Goal: Task Accomplishment & Management: Complete application form

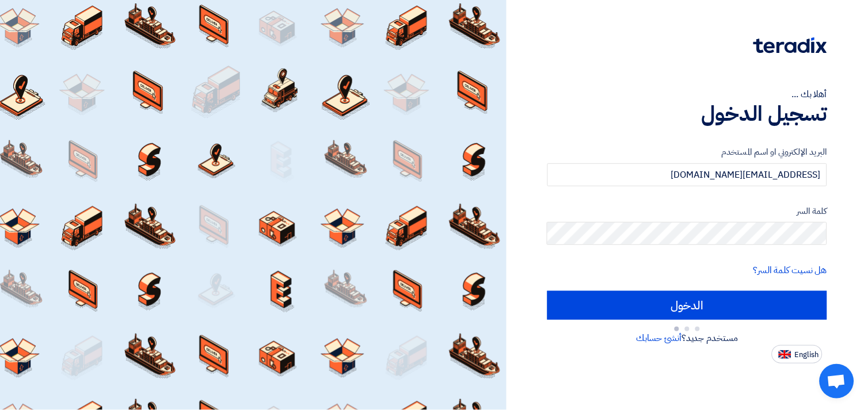
type input "Sign in"
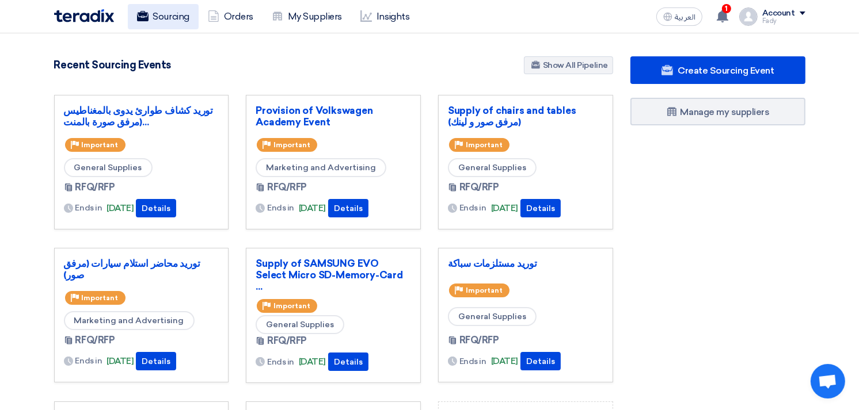
click at [166, 14] on link "Sourcing" at bounding box center [163, 16] width 71 height 25
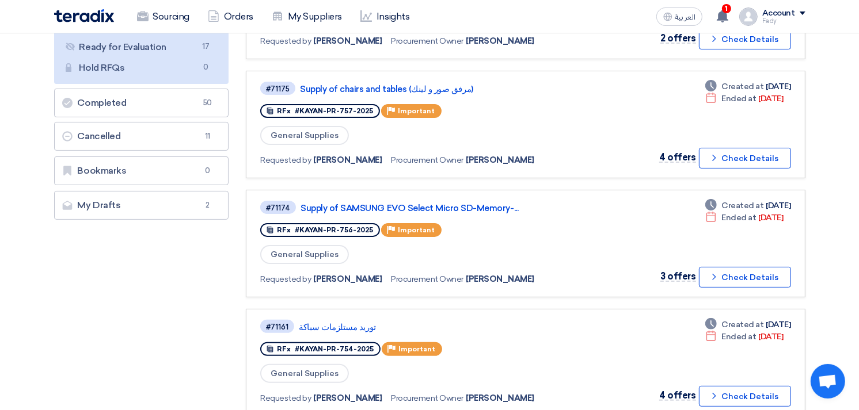
scroll to position [192, 0]
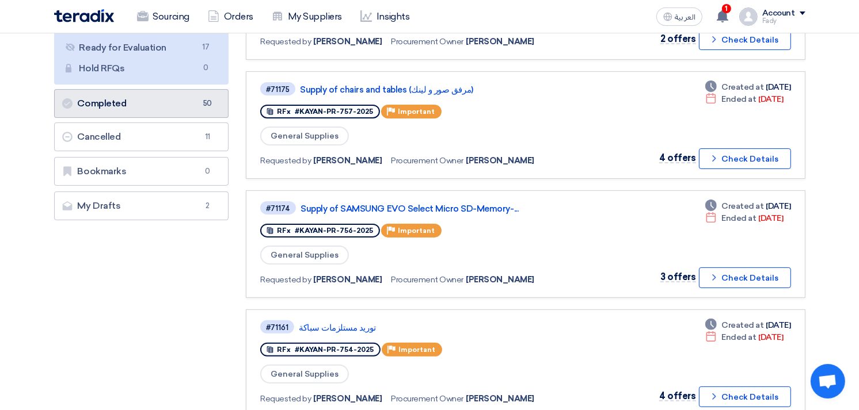
click at [202, 98] on span "50" at bounding box center [207, 104] width 14 height 12
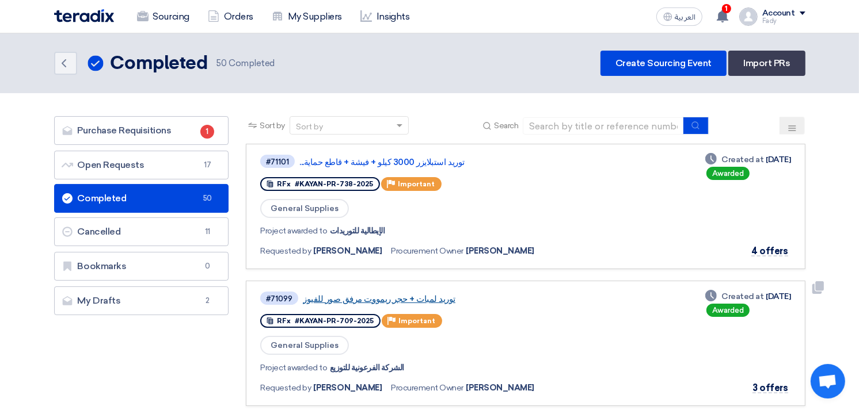
click at [413, 297] on link "توريد لمبات + حجر ريمووت مرفق صور للفيوز" at bounding box center [447, 299] width 288 height 10
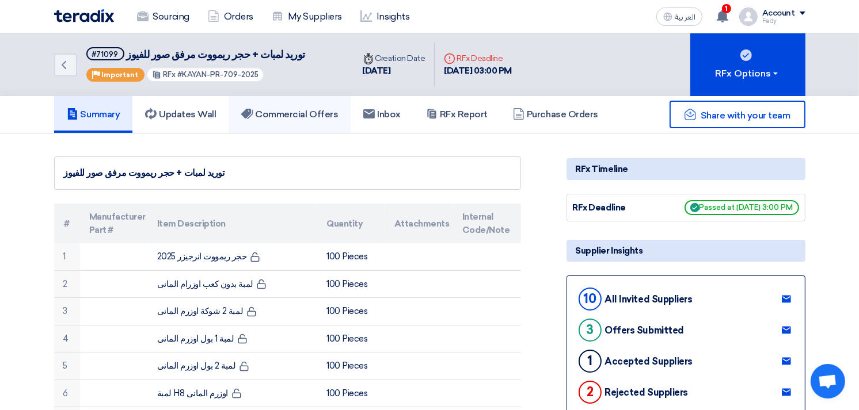
click at [290, 114] on h5 "Commercial Offers" at bounding box center [289, 115] width 97 height 12
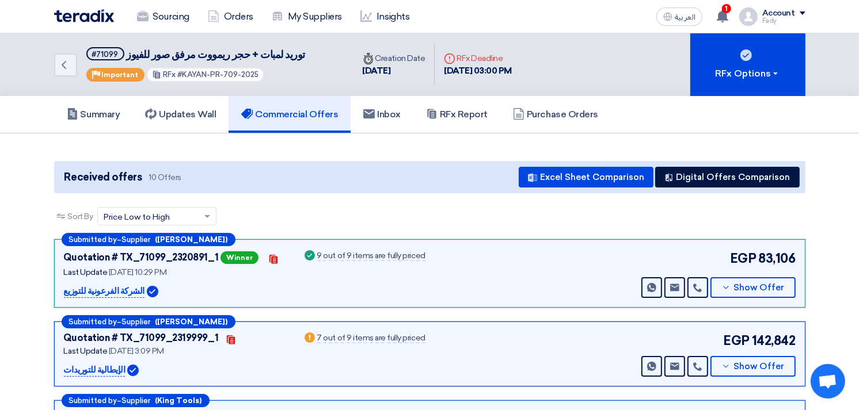
click at [59, 290] on div "Submitted by – Supplier ([PERSON_NAME]) Quotation # TX_71099_2320891_1 Winner C…" at bounding box center [429, 273] width 751 height 68
click at [68, 289] on p "الشركة الفرعونية للتوزيع" at bounding box center [104, 292] width 81 height 14
copy div "الشركة الفرعونية للتوزيع"
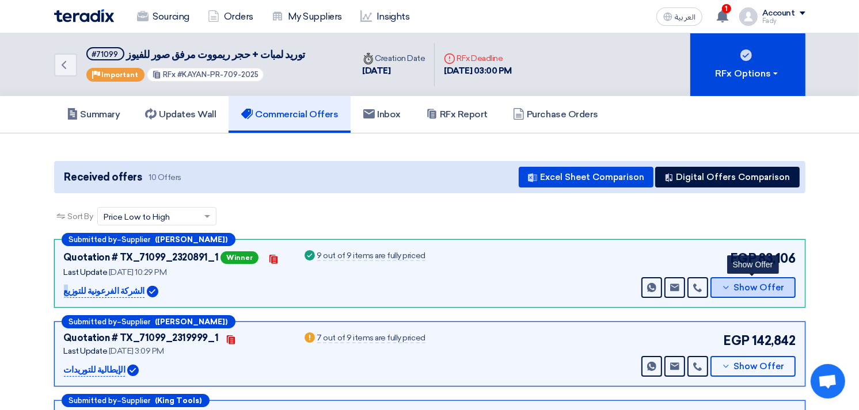
click at [766, 284] on span "Show Offer" at bounding box center [758, 288] width 51 height 9
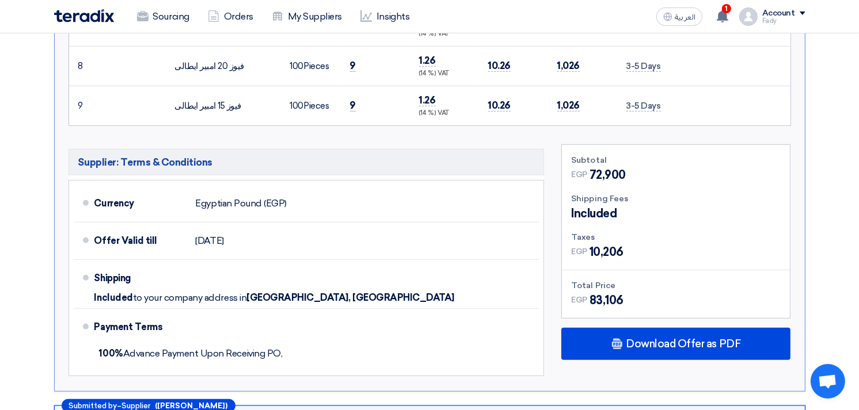
scroll to position [767, 0]
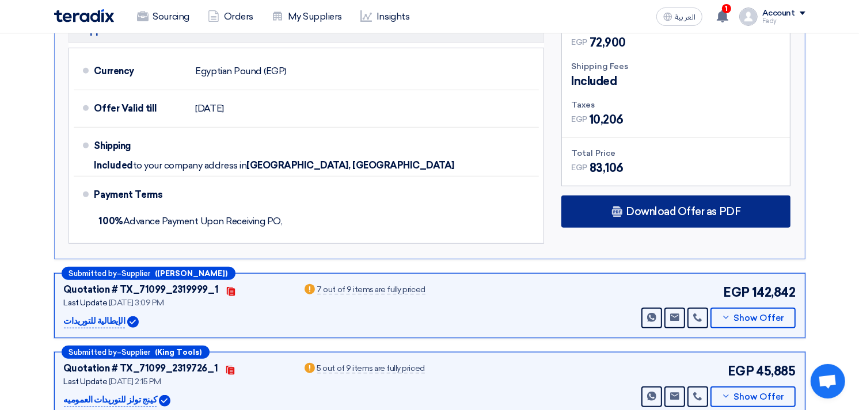
click at [691, 211] on span "Download Offer as PDF" at bounding box center [683, 212] width 115 height 10
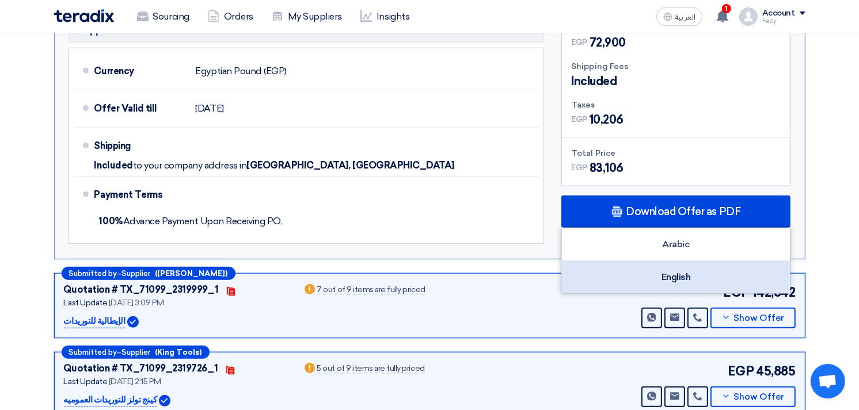
click at [685, 282] on div "English" at bounding box center [676, 277] width 228 height 32
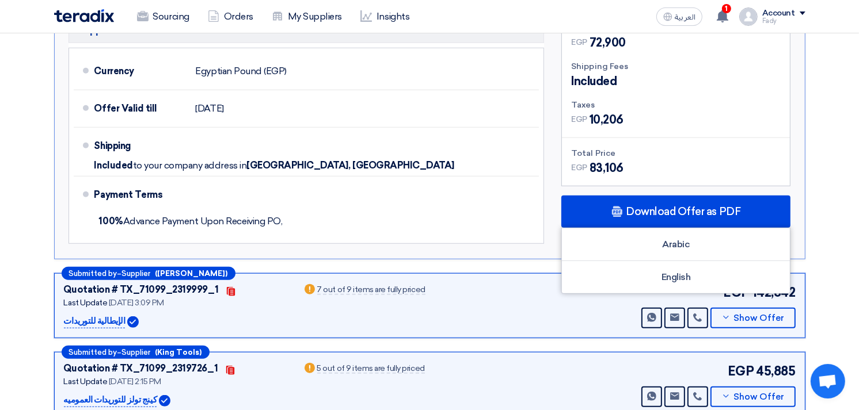
click at [102, 317] on p "الإيطالية للتوريدات" at bounding box center [95, 322] width 62 height 14
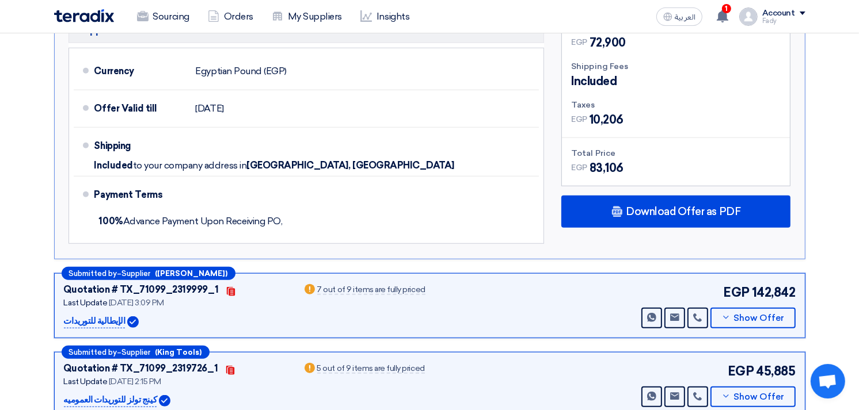
copy p "الإيطالية"
click at [744, 314] on span "Show Offer" at bounding box center [758, 318] width 51 height 9
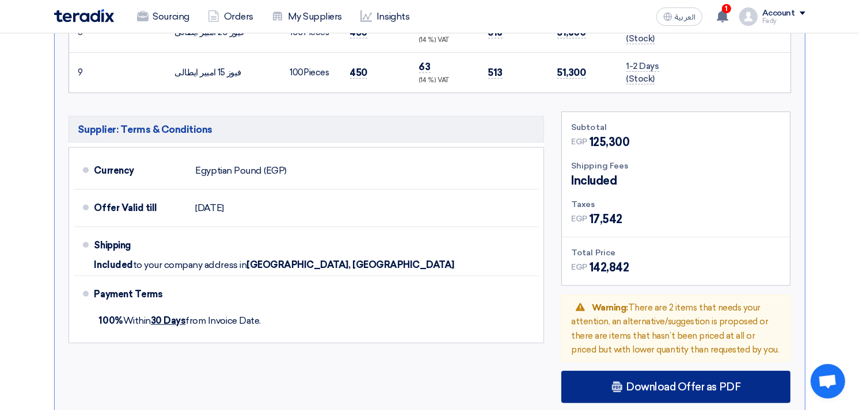
click at [663, 388] on span "Download Offer as PDF" at bounding box center [683, 387] width 115 height 10
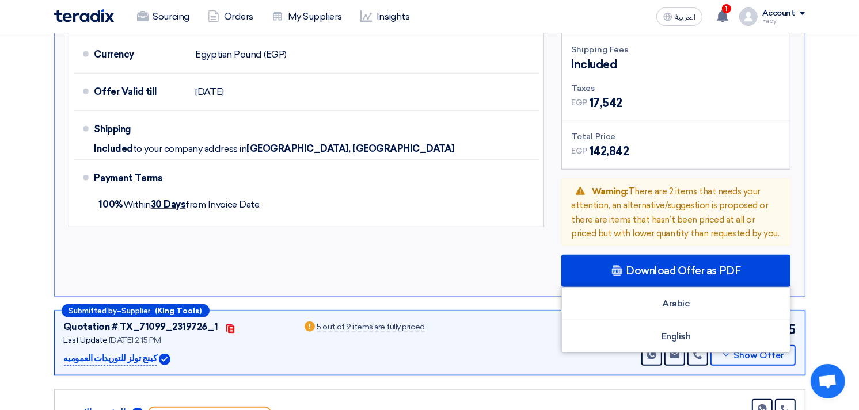
scroll to position [1023, 0]
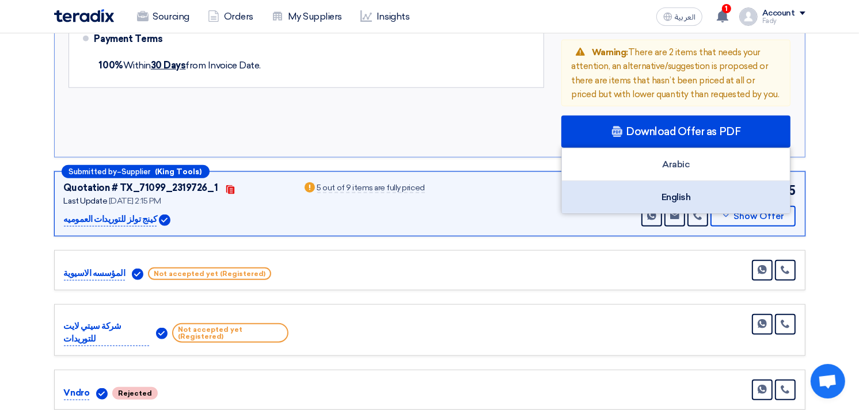
click at [705, 192] on div "English" at bounding box center [676, 197] width 228 height 32
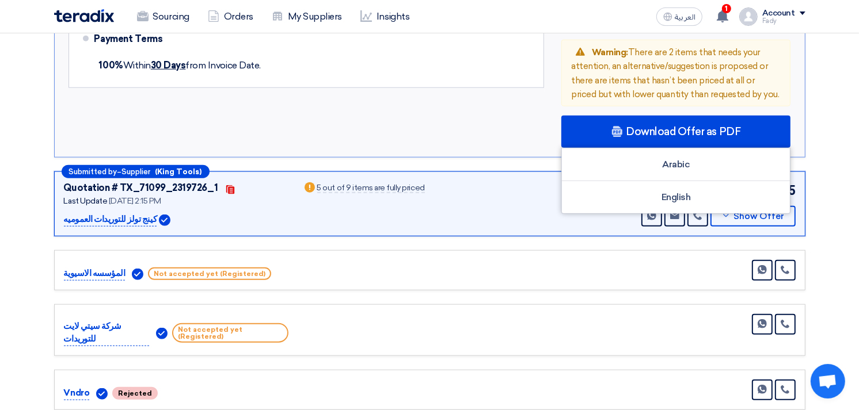
drag, startPoint x: 119, startPoint y: 215, endPoint x: 145, endPoint y: 210, distance: 26.3
click at [145, 213] on div "كينج تولز للتوريدات العموميه" at bounding box center [176, 220] width 224 height 14
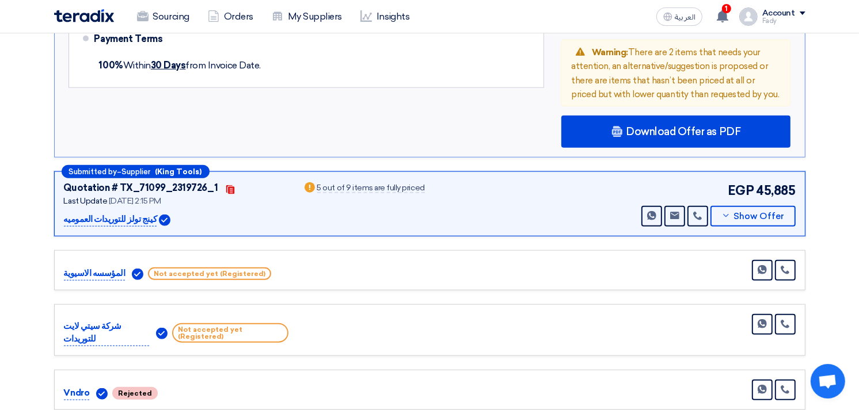
copy p "كينج تولز"
click at [734, 206] on button "Show Offer" at bounding box center [752, 216] width 85 height 21
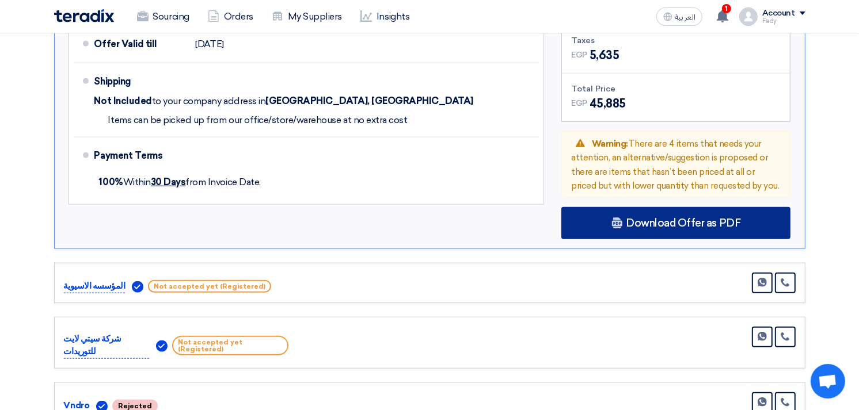
click at [673, 225] on div "Download Offer as PDF" at bounding box center [675, 223] width 229 height 32
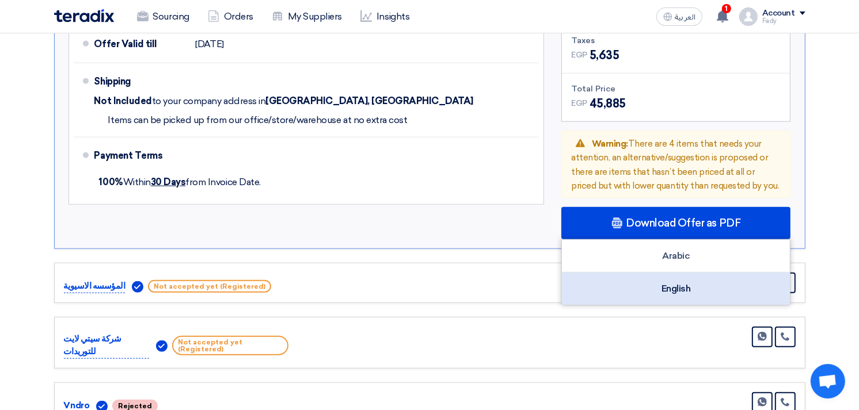
click at [675, 283] on div "English" at bounding box center [676, 289] width 228 height 32
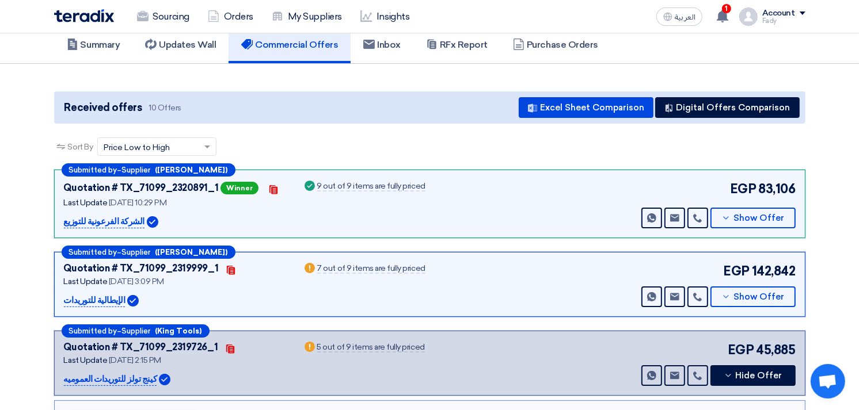
scroll to position [0, 0]
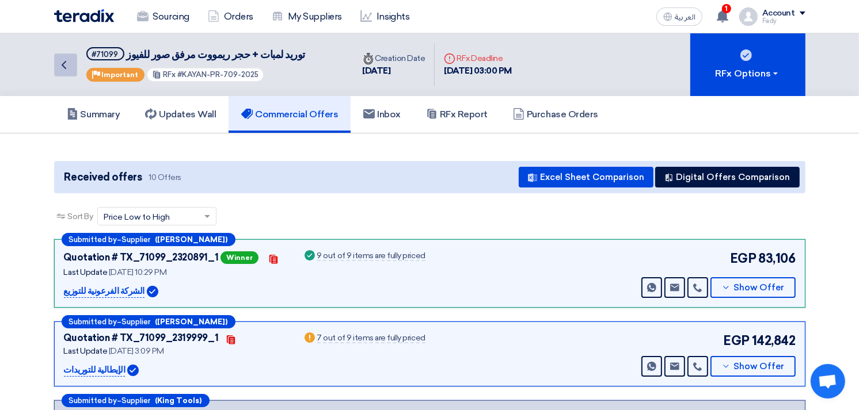
click at [64, 69] on icon "Back" at bounding box center [64, 65] width 14 height 14
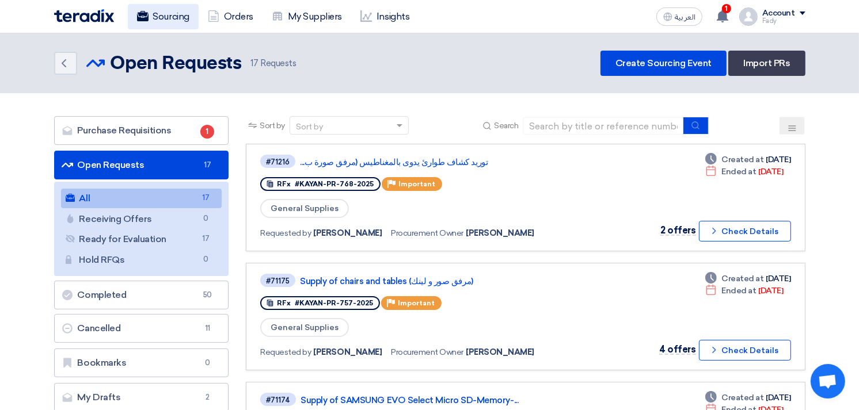
click at [170, 10] on link "Sourcing" at bounding box center [163, 16] width 71 height 25
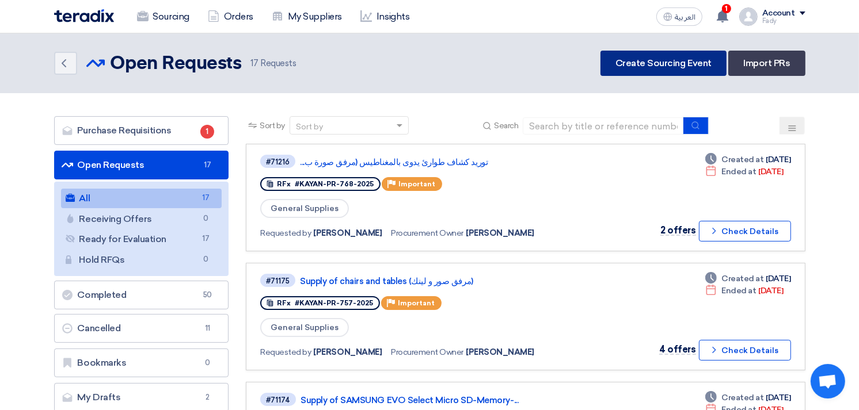
click at [652, 60] on link "Create Sourcing Event" at bounding box center [663, 63] width 126 height 25
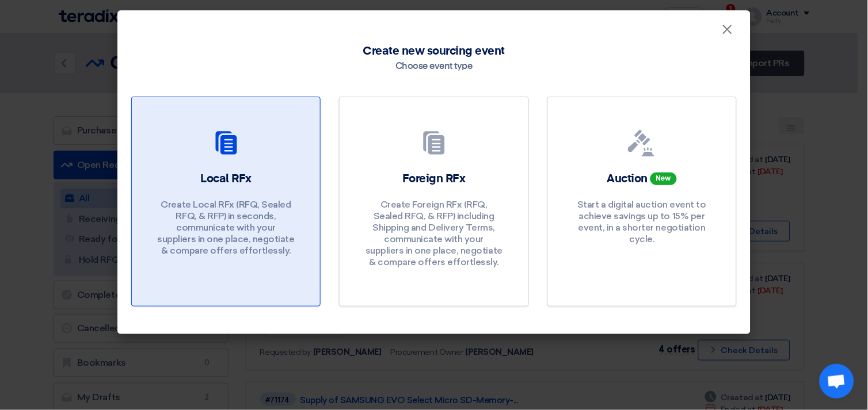
click at [257, 176] on div "Local RFx Create Local RFx (RFQ, Sealed RFQ, & RFP) in seconds, communicate wit…" at bounding box center [226, 217] width 161 height 92
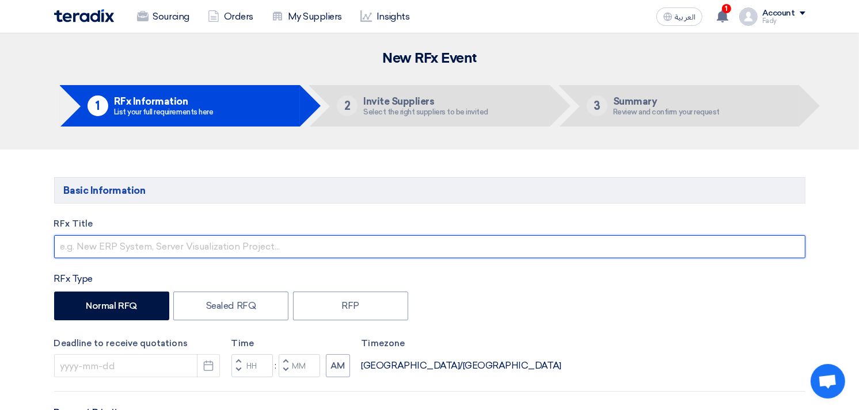
click at [144, 249] on input "text" at bounding box center [429, 246] width 751 height 23
type input "Supply of Mechanical gloves"
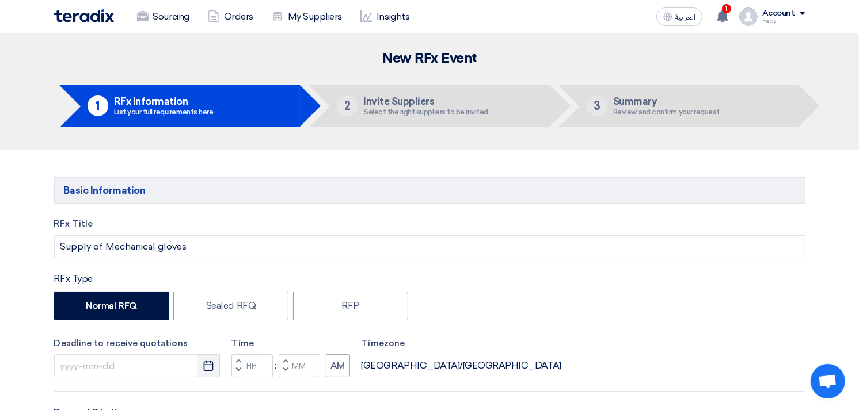
click at [215, 366] on button "Pick a date" at bounding box center [208, 366] width 23 height 23
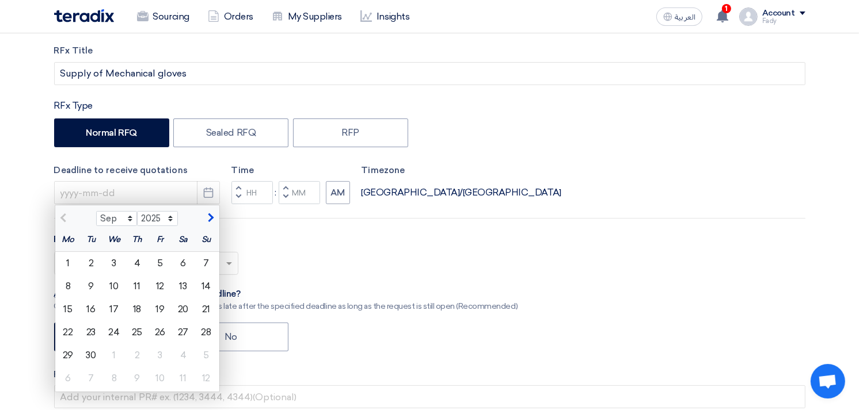
scroll to position [192, 0]
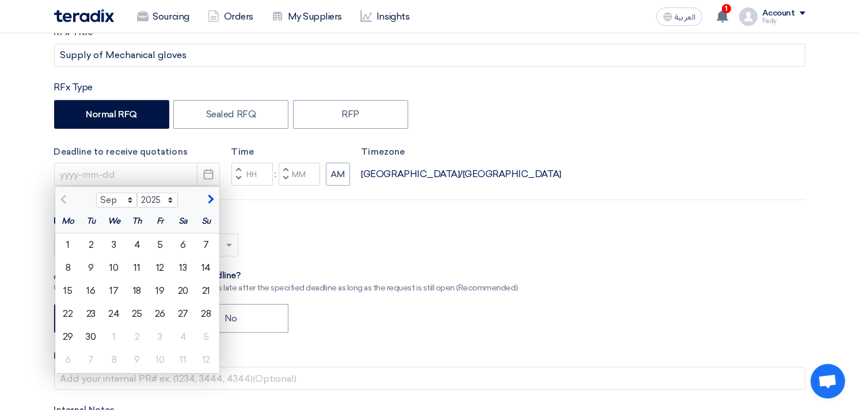
click at [109, 242] on div "3" at bounding box center [113, 245] width 23 height 23
type input "[DATE]"
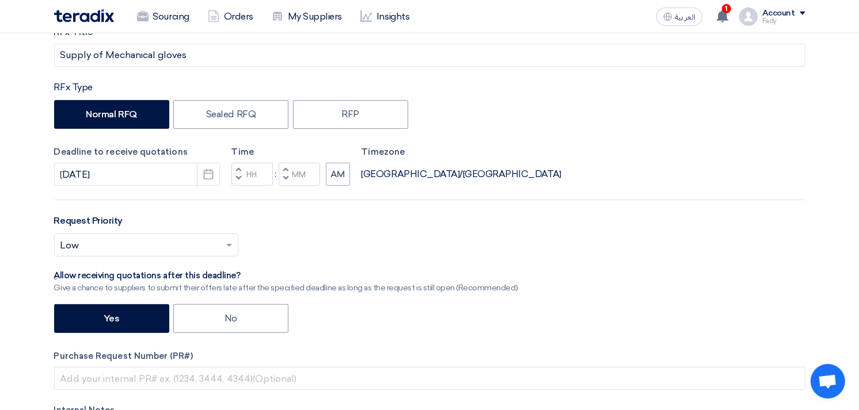
click at [158, 247] on input "text" at bounding box center [140, 246] width 160 height 19
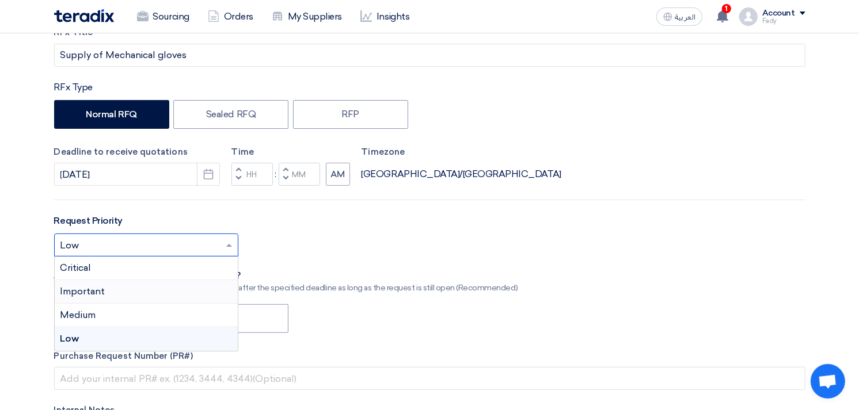
click at [111, 289] on div "Important" at bounding box center [146, 292] width 183 height 24
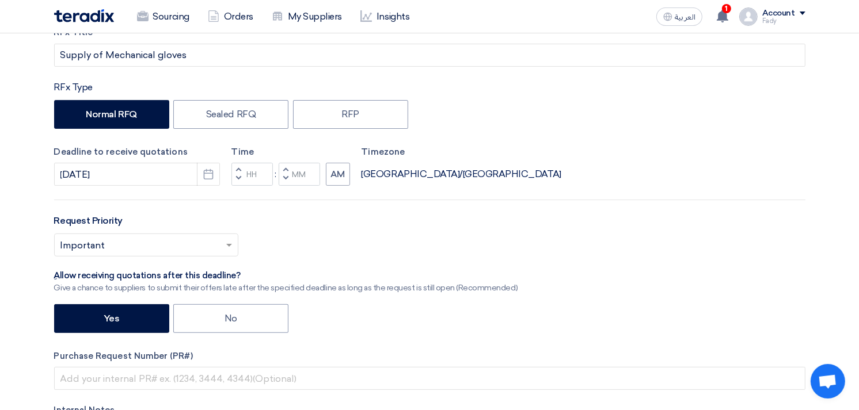
click at [129, 244] on input "text" at bounding box center [140, 246] width 160 height 19
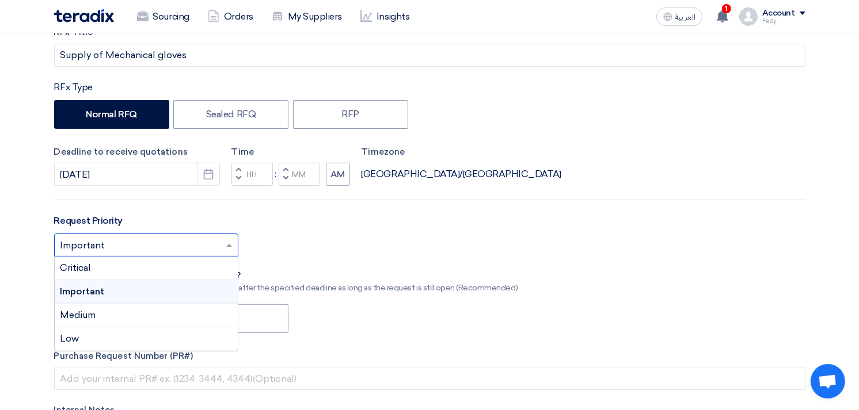
click at [117, 291] on div "Important" at bounding box center [146, 292] width 183 height 24
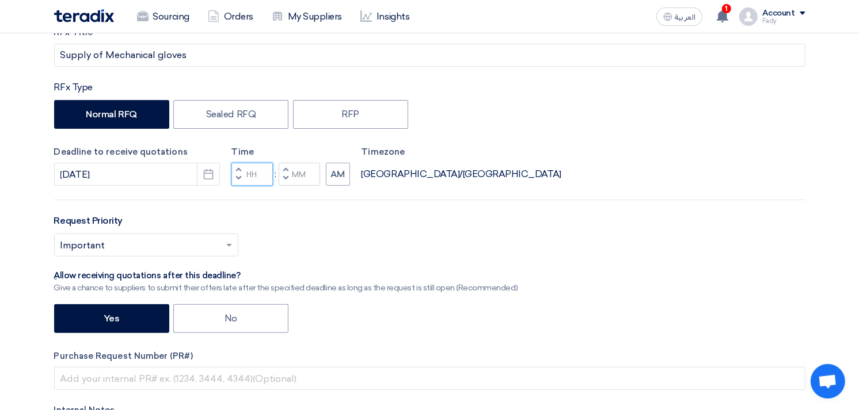
click at [257, 174] on input "Hours" at bounding box center [251, 174] width 41 height 23
type input "03"
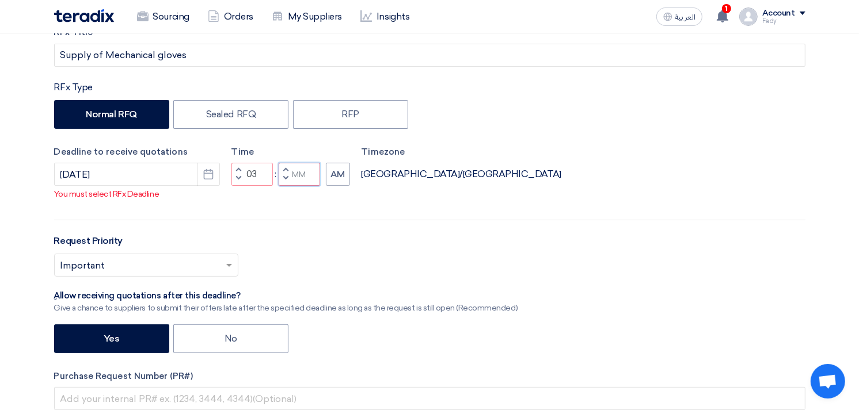
click at [305, 169] on input "Minutes" at bounding box center [299, 174] width 41 height 23
type input "00"
click at [343, 171] on button "AM" at bounding box center [338, 174] width 24 height 23
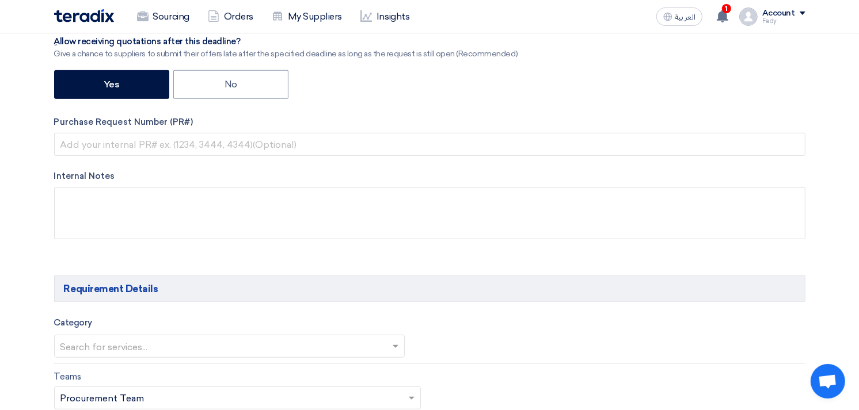
scroll to position [447, 0]
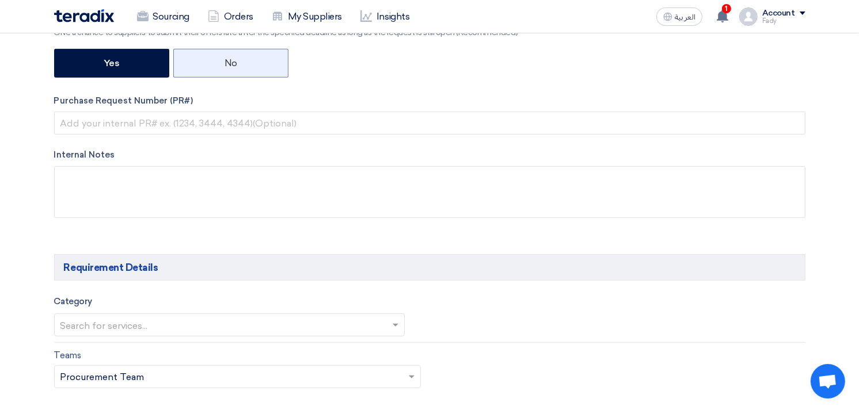
click at [217, 67] on label "No" at bounding box center [230, 63] width 115 height 29
click at [224, 66] on input "No" at bounding box center [227, 62] width 7 height 7
radio input "true"
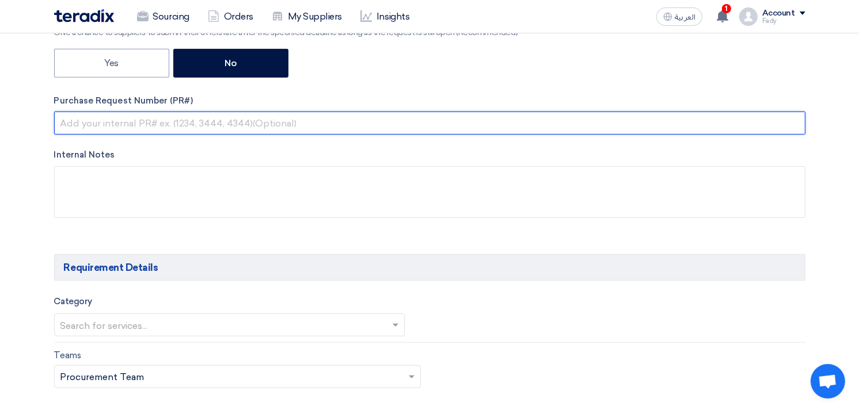
click at [192, 125] on input "text" at bounding box center [429, 123] width 751 height 23
paste input "KAYAN-PR-773-2025"
type input "KAYAN-PR-773-2025"
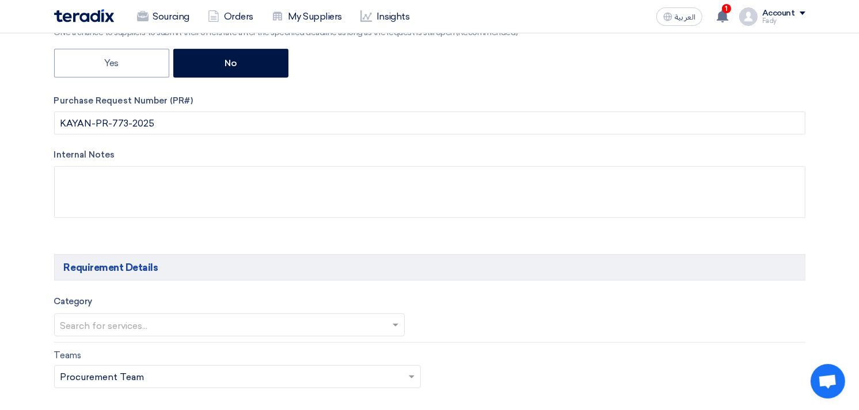
click at [125, 323] on input "text" at bounding box center [223, 326] width 327 height 19
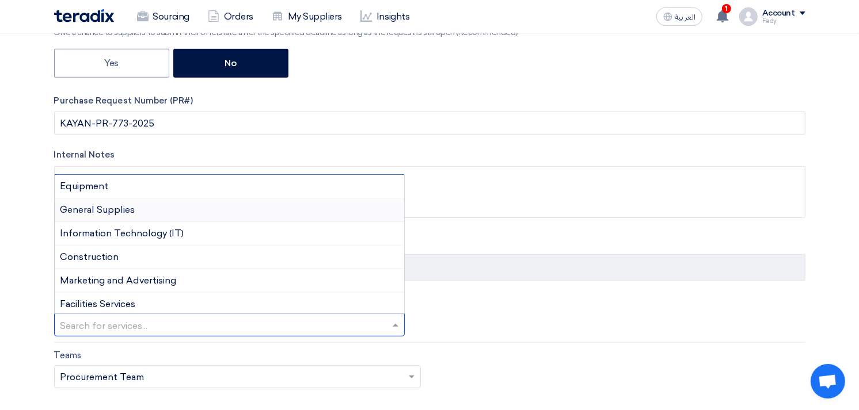
click at [128, 205] on span "General Supplies" at bounding box center [97, 209] width 75 height 11
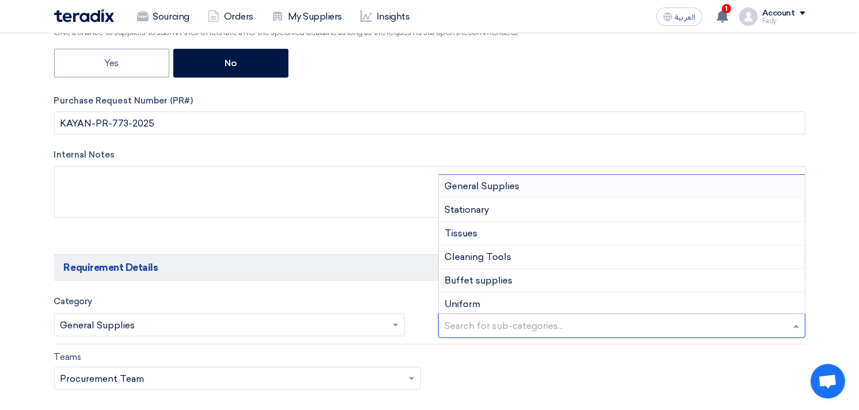
click at [581, 333] on input "text" at bounding box center [622, 327] width 357 height 19
click at [527, 185] on div "General Supplies" at bounding box center [622, 187] width 366 height 24
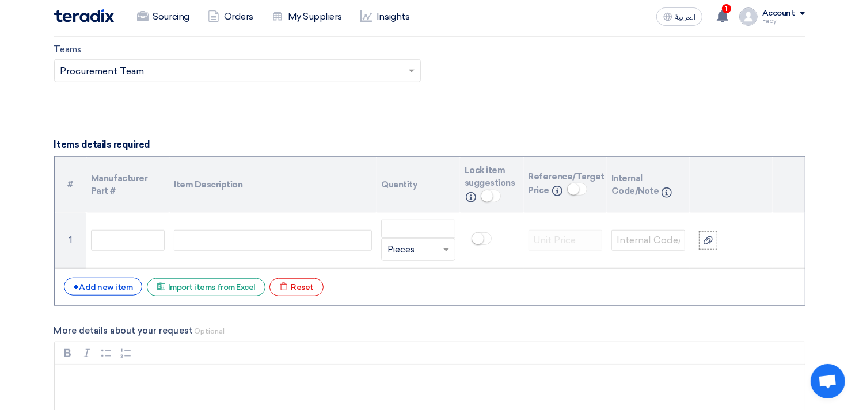
scroll to position [767, 0]
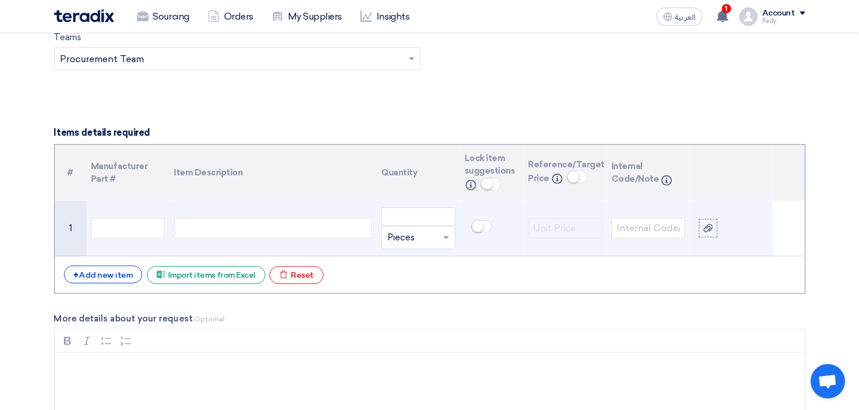
click at [286, 233] on div at bounding box center [273, 228] width 198 height 21
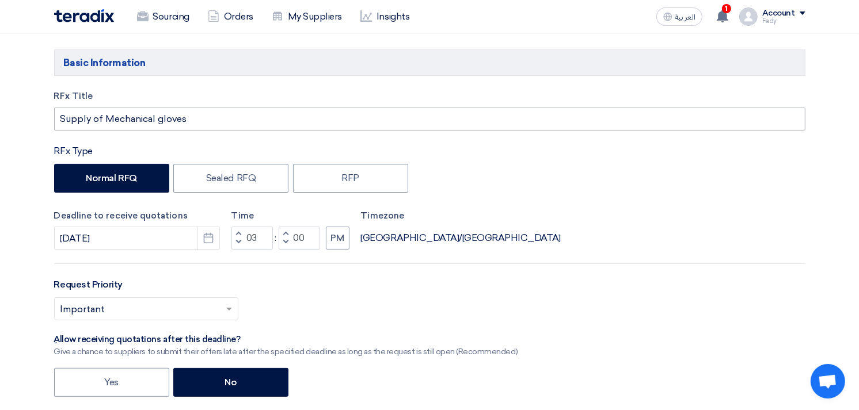
scroll to position [0, 0]
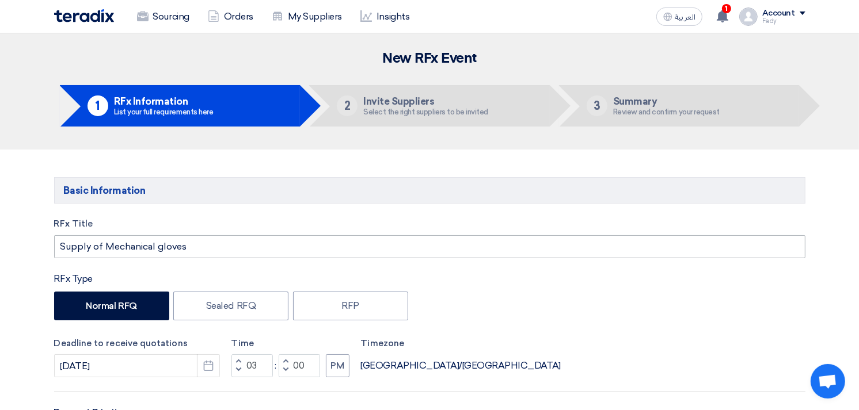
type input "750"
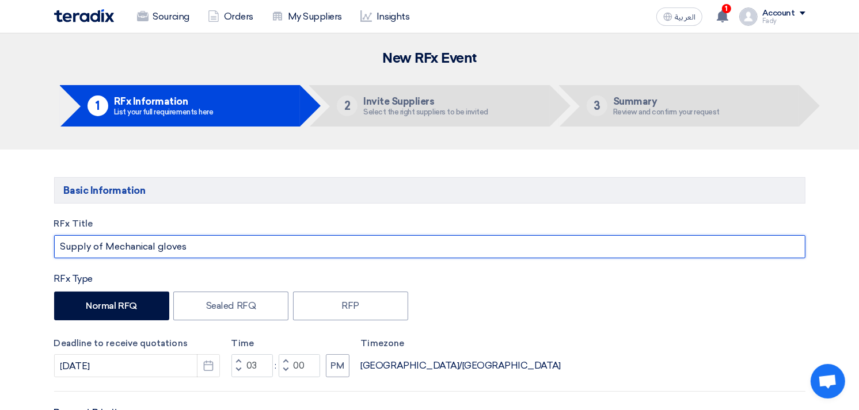
click at [210, 243] on input "Supply of Mechanical gloves" at bounding box center [429, 246] width 751 height 23
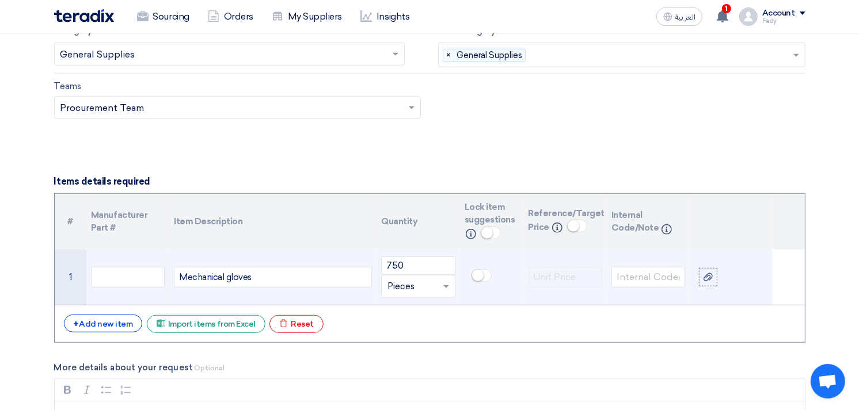
scroll to position [767, 0]
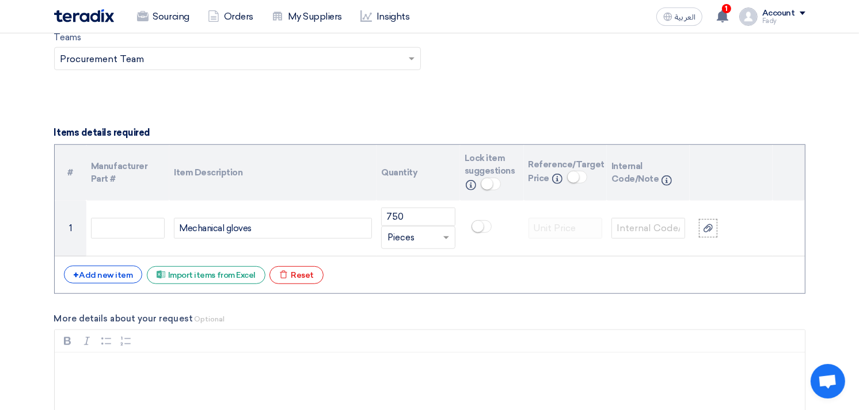
type input "Supply of Mechanical gloves (مرفق صور)"
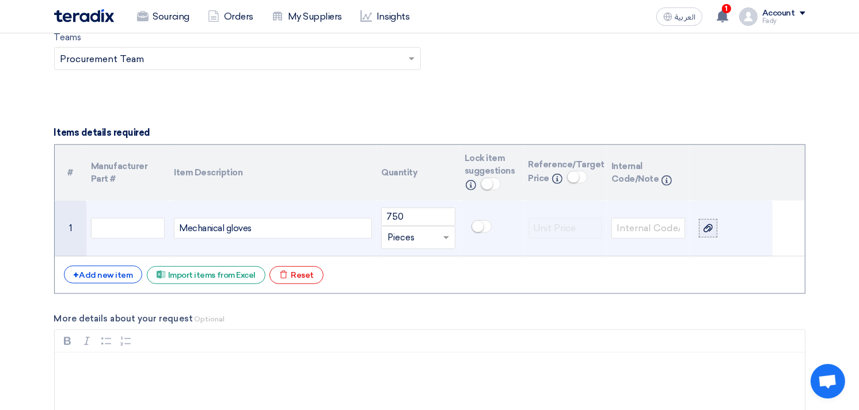
click at [711, 220] on label at bounding box center [708, 228] width 18 height 18
click at [0, 0] on input "file" at bounding box center [0, 0] width 0 height 0
click at [709, 218] on icon at bounding box center [707, 220] width 9 height 9
click at [0, 0] on input "file" at bounding box center [0, 0] width 0 height 0
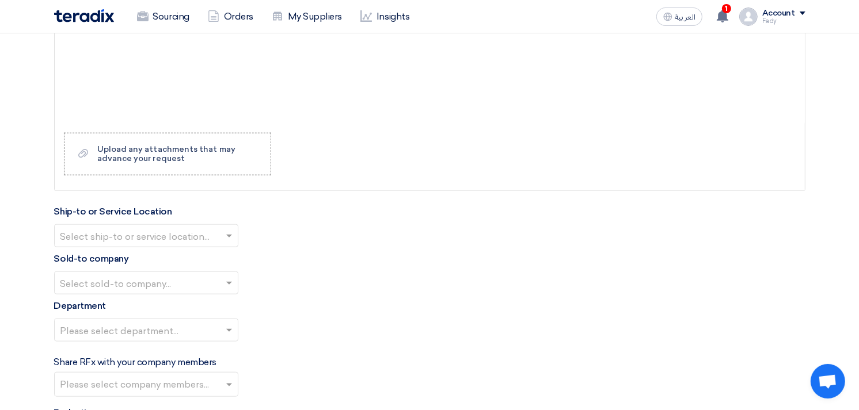
scroll to position [1151, 0]
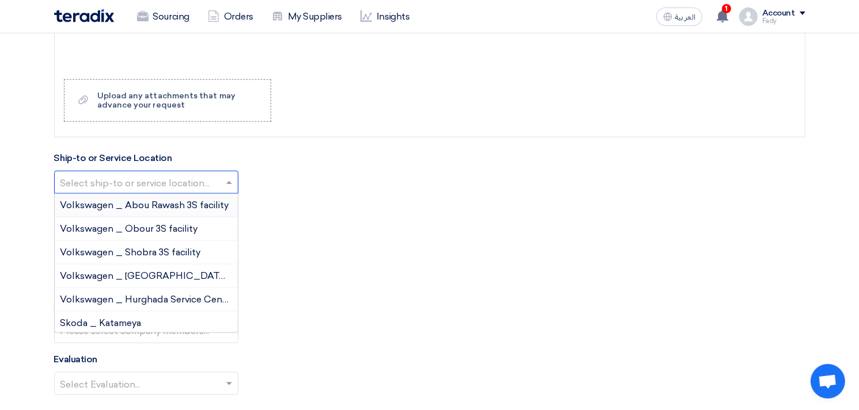
click at [169, 182] on input "text" at bounding box center [140, 183] width 160 height 19
click at [150, 228] on span "Volkswagen _ Obour 3S facility" at bounding box center [129, 228] width 138 height 11
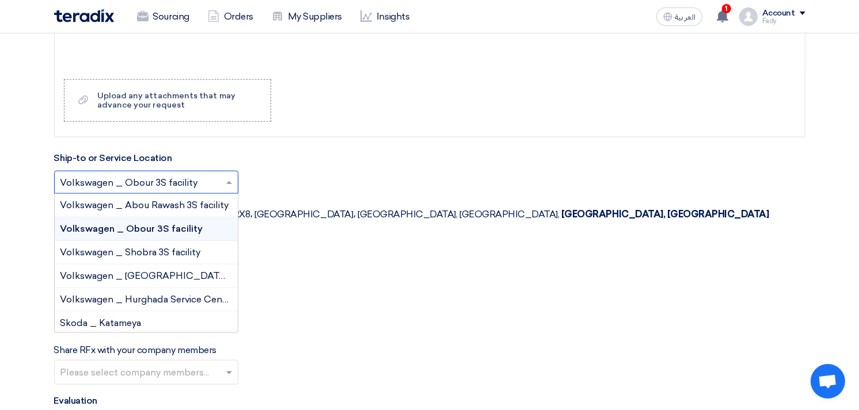
click at [157, 184] on input "text" at bounding box center [140, 183] width 160 height 19
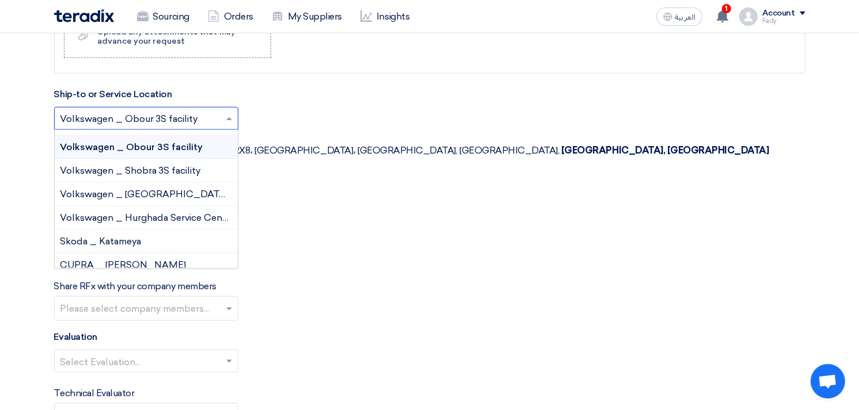
scroll to position [0, 0]
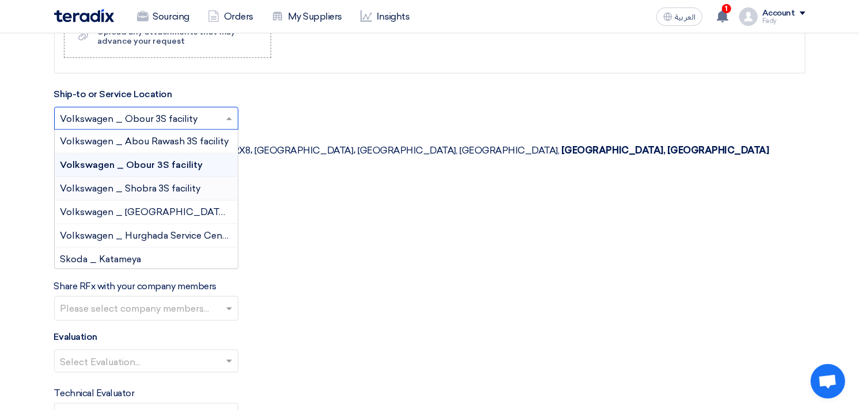
click at [342, 196] on div "Select sold-to company..." at bounding box center [429, 207] width 751 height 23
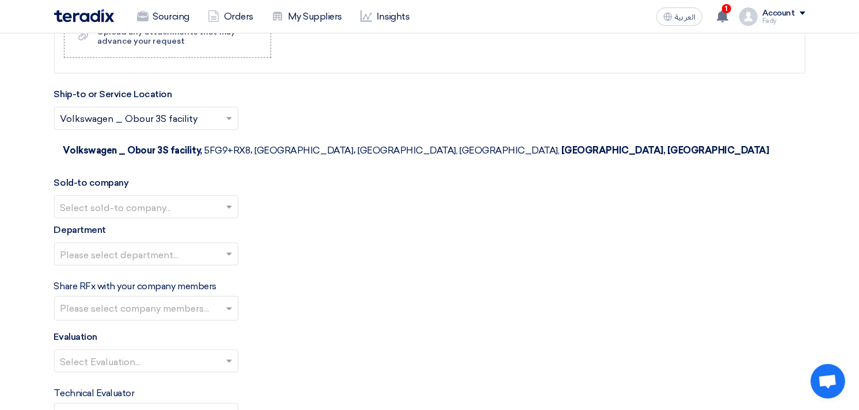
click at [176, 199] on input "text" at bounding box center [140, 208] width 160 height 19
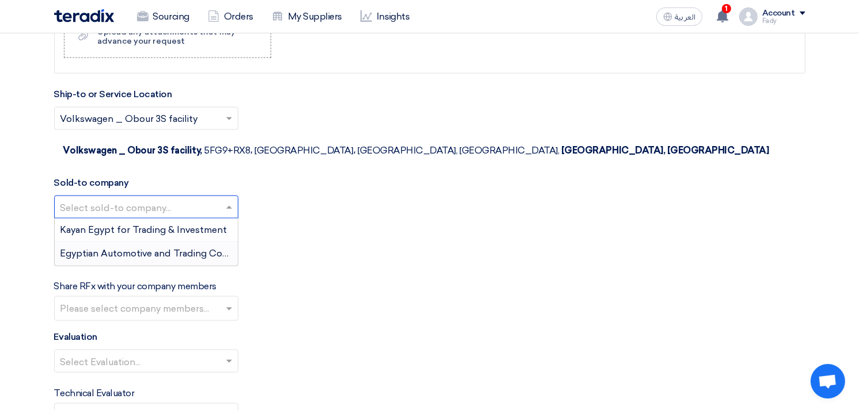
click at [174, 248] on span "Egyptian Automotive and Trading Company" at bounding box center [156, 253] width 192 height 11
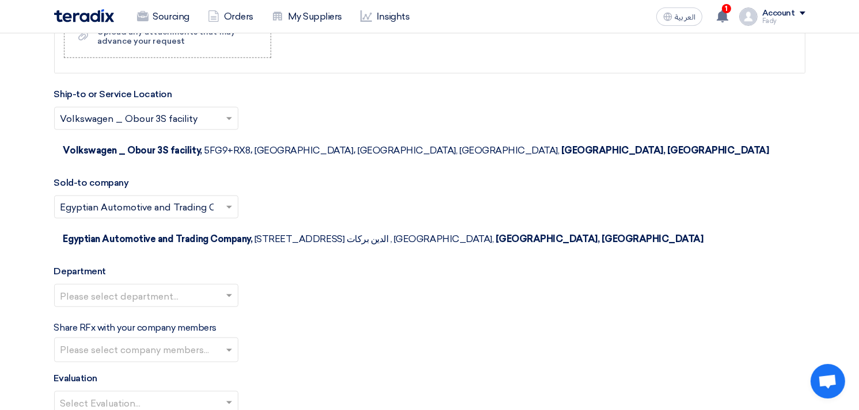
click at [162, 288] on input "text" at bounding box center [140, 297] width 160 height 19
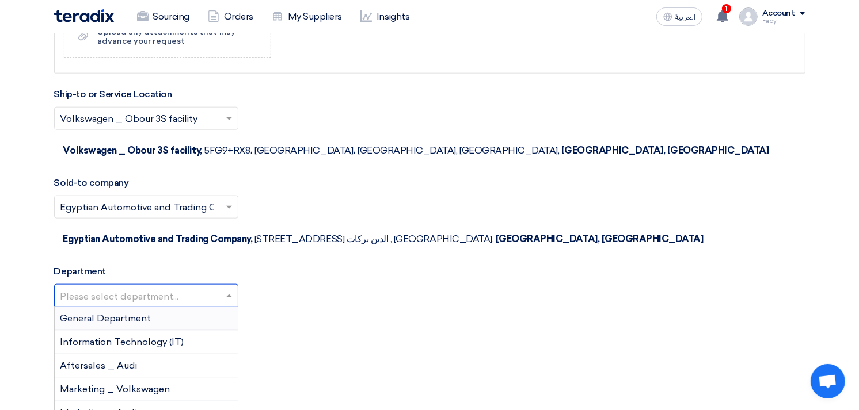
click at [142, 313] on span "General Department" at bounding box center [105, 318] width 91 height 11
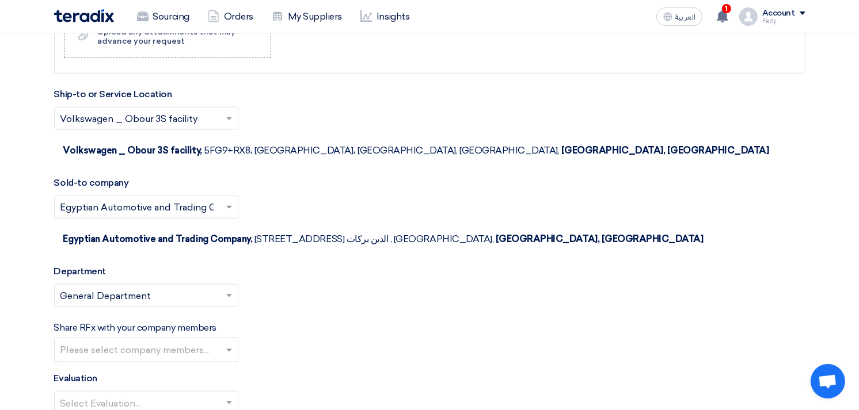
click at [159, 342] on input "text" at bounding box center [147, 351] width 174 height 19
click at [372, 265] on div "Department Please select department... × General Department ×" at bounding box center [429, 291] width 751 height 52
click at [136, 395] on input "text" at bounding box center [140, 404] width 160 height 19
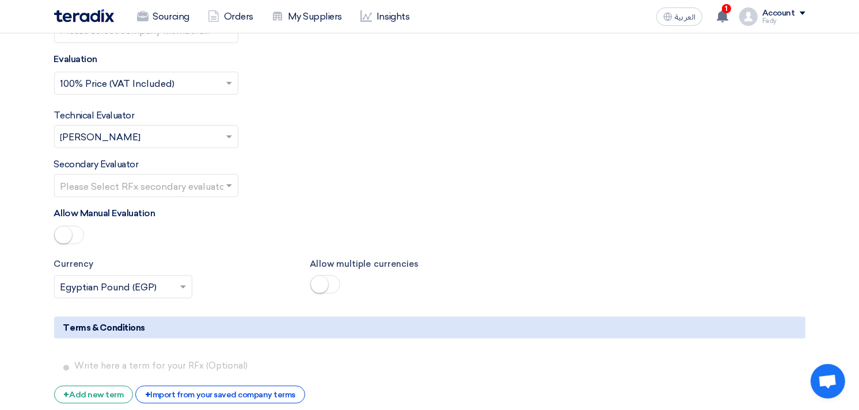
scroll to position [1598, 0]
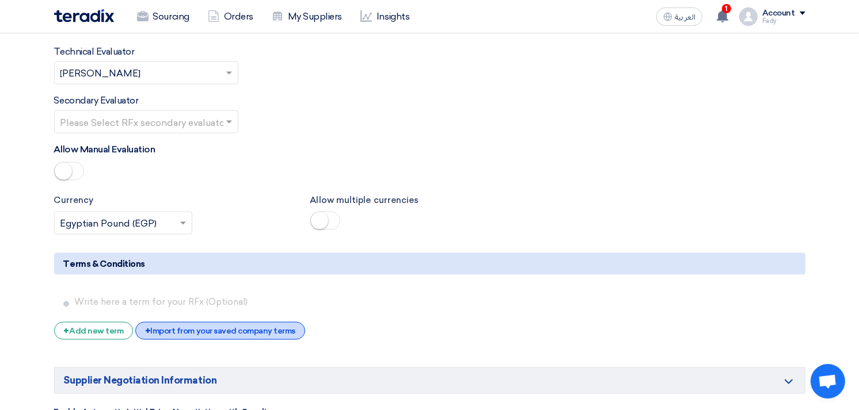
click at [230, 322] on div "+ Import from your saved company terms" at bounding box center [220, 331] width 170 height 18
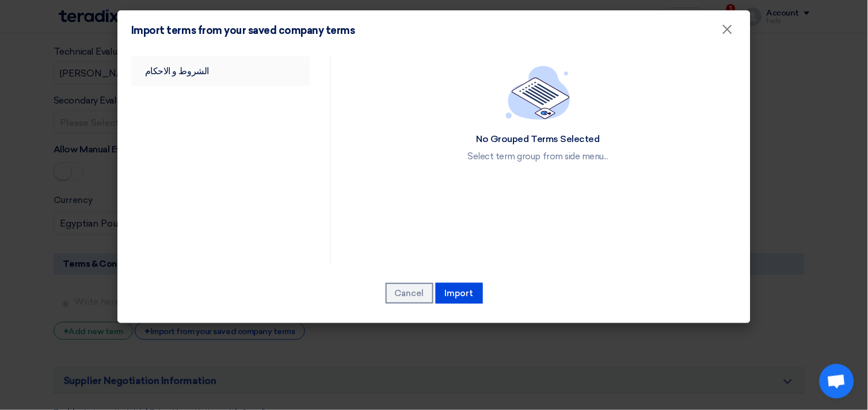
click at [182, 66] on link "الشروط و الاحكام" at bounding box center [220, 71] width 179 height 30
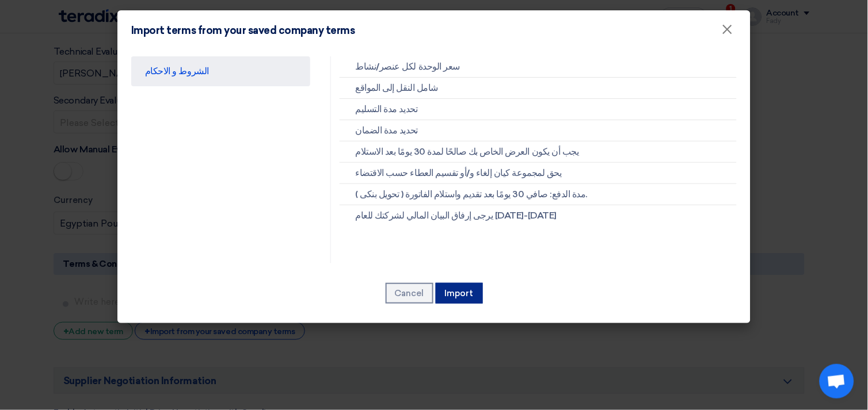
click at [462, 288] on button "Import" at bounding box center [459, 293] width 47 height 21
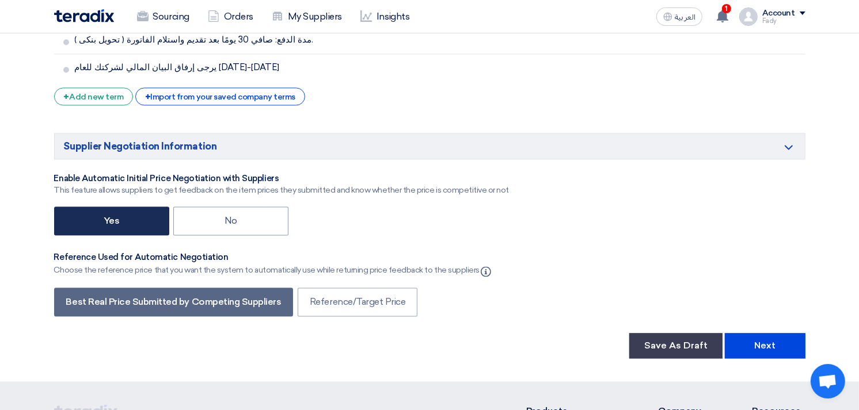
scroll to position [2046, 0]
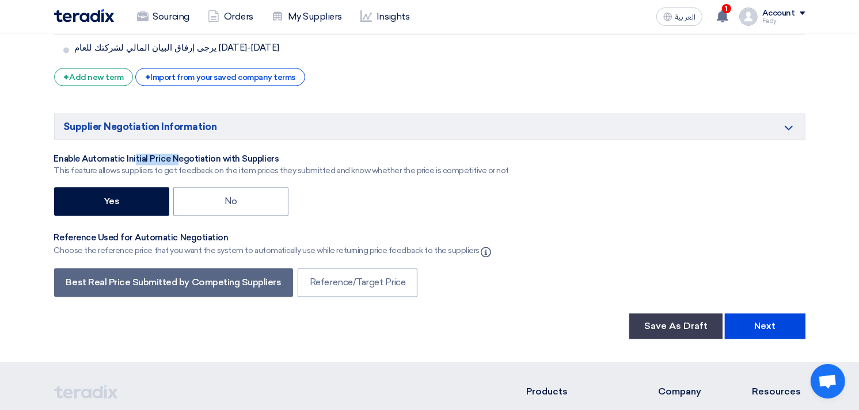
drag, startPoint x: 101, startPoint y: 104, endPoint x: 143, endPoint y: 107, distance: 42.2
click at [143, 154] on div "Enable Automatic Initial Price Negotiation with Suppliers" at bounding box center [281, 160] width 455 height 12
drag, startPoint x: 143, startPoint y: 107, endPoint x: 152, endPoint y: 102, distance: 10.6
click at [152, 154] on div "Enable Automatic Initial Price Negotiation with Suppliers" at bounding box center [281, 160] width 455 height 12
click at [778, 314] on button "Next" at bounding box center [765, 326] width 81 height 25
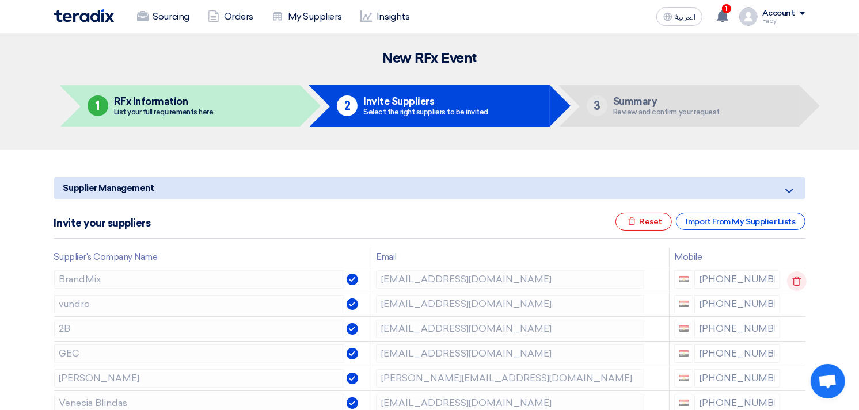
click at [797, 276] on icon at bounding box center [797, 282] width 20 height 20
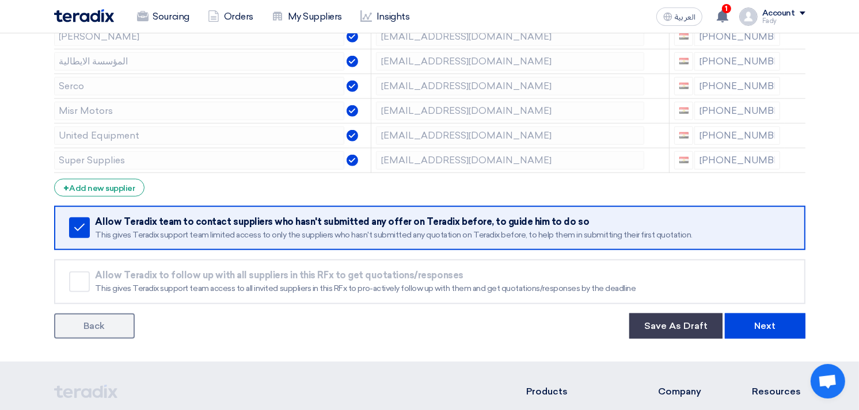
scroll to position [1117, 0]
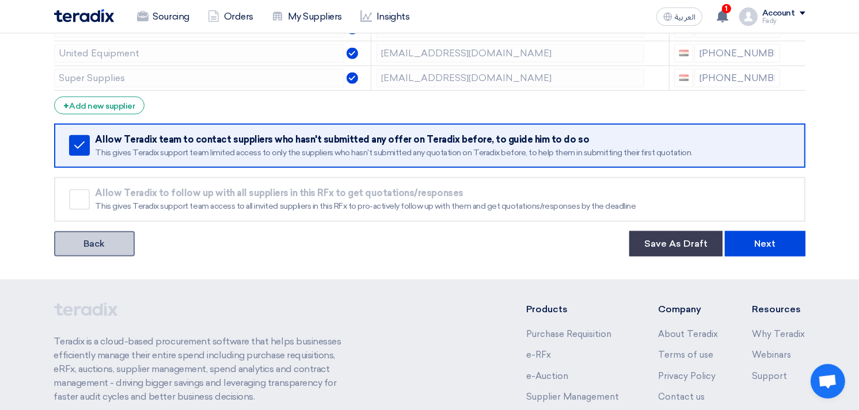
click at [112, 238] on link "Back" at bounding box center [94, 243] width 81 height 25
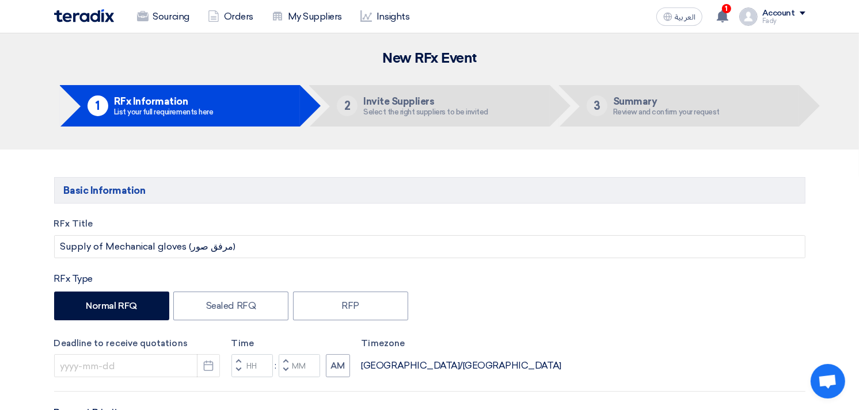
type input "[DATE]"
type input "03"
type input "00"
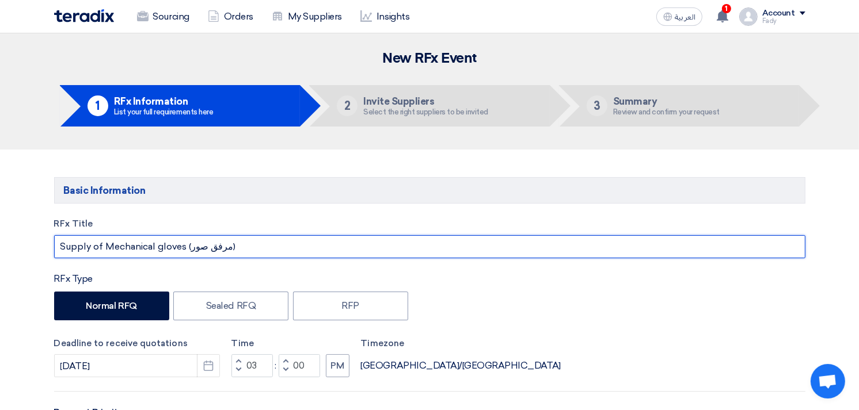
click at [226, 247] on input "Supply of Mechanical gloves (مرفق صور)" at bounding box center [429, 246] width 751 height 23
click at [193, 245] on input "Supply of Mechanical gloves (مرفق صوركما ;)" at bounding box center [429, 246] width 751 height 23
drag, startPoint x: 238, startPoint y: 246, endPoint x: 232, endPoint y: 248, distance: 6.2
click at [232, 248] on input "Supply of Mechanical gloves (مرفق صوركما ;)" at bounding box center [429, 246] width 751 height 23
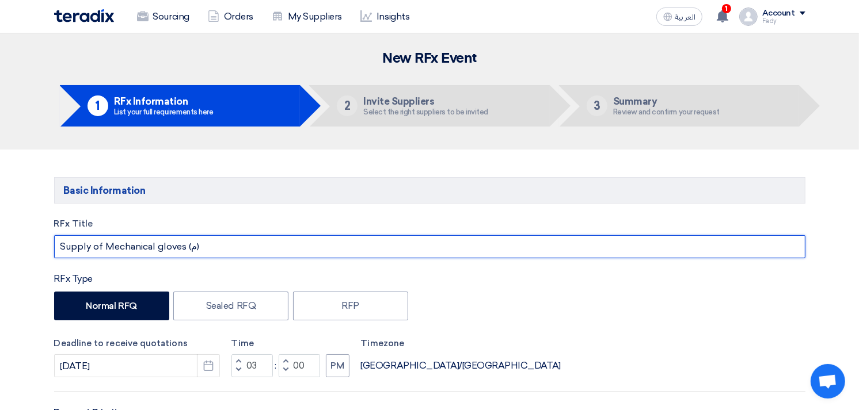
click at [191, 247] on input "Supply of Mechanical gloves (م)" at bounding box center [429, 246] width 751 height 23
drag, startPoint x: 191, startPoint y: 247, endPoint x: 198, endPoint y: 251, distance: 7.7
click at [191, 248] on input "Supply of Mechanical gloves (م)" at bounding box center [429, 246] width 751 height 23
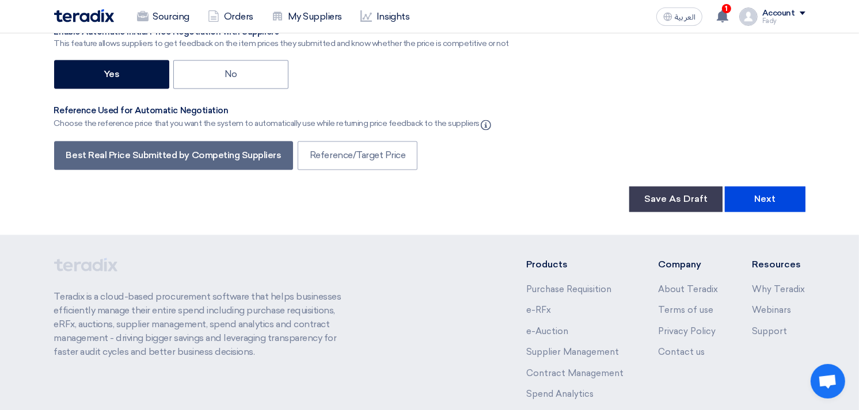
scroll to position [2174, 0]
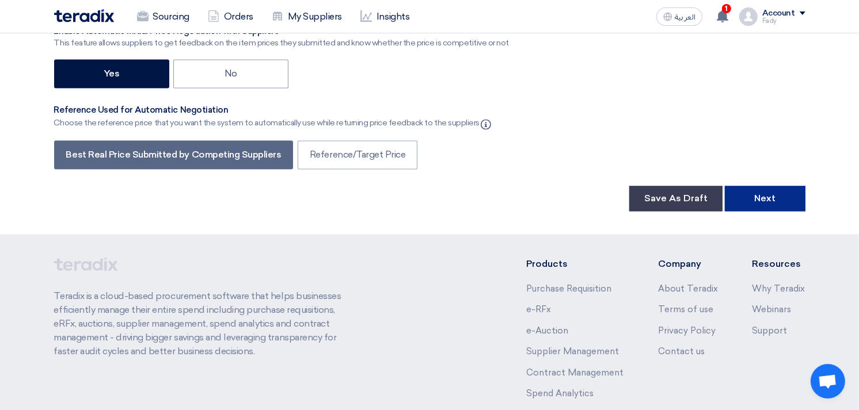
type input "Supply of Mechanical gloves (كالمرفق بالصور)"
click at [766, 186] on button "Next" at bounding box center [765, 198] width 81 height 25
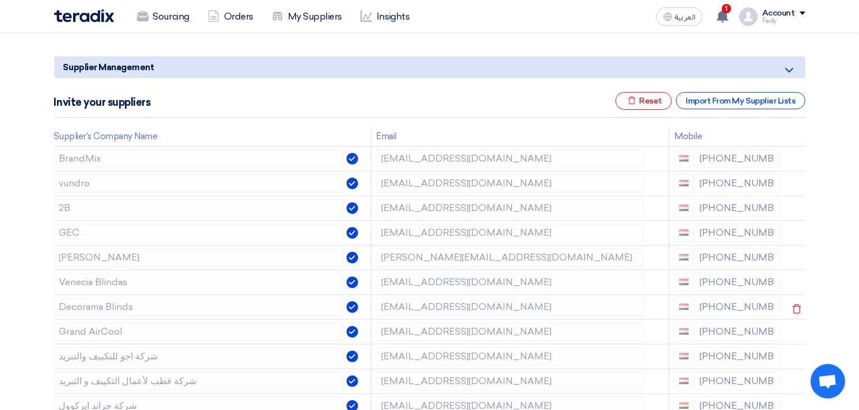
scroll to position [128, 0]
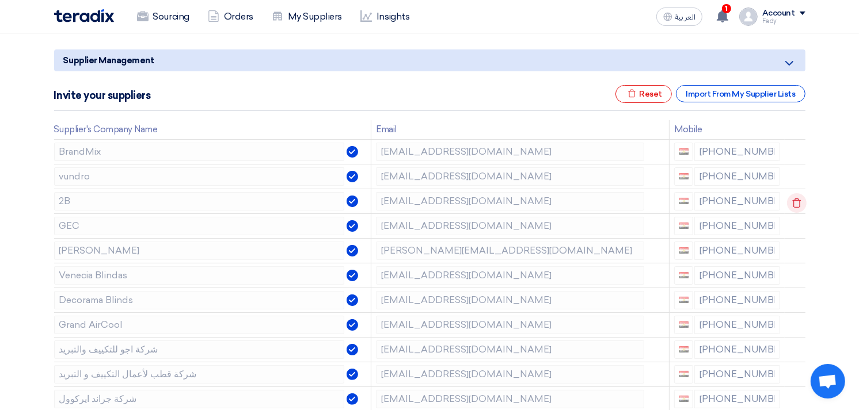
click at [796, 200] on icon at bounding box center [797, 203] width 20 height 20
click at [0, 0] on icon at bounding box center [0, 0] width 0 height 0
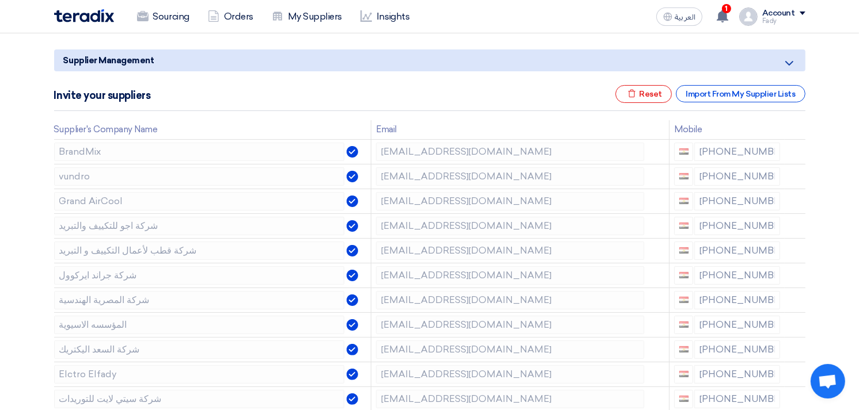
click at [0, 0] on icon at bounding box center [0, 0] width 0 height 0
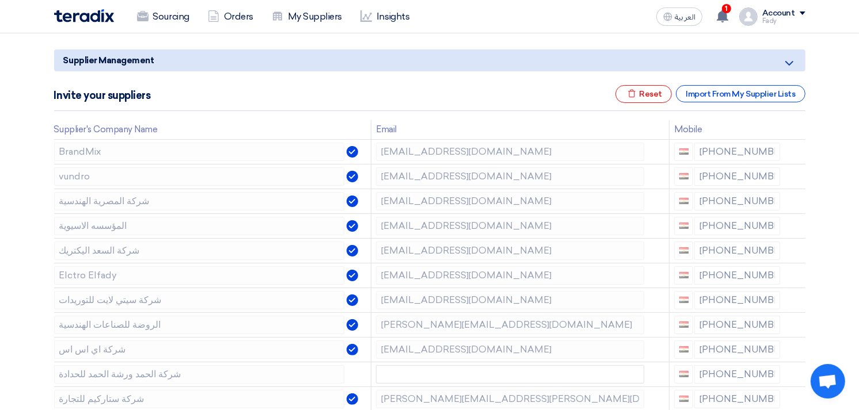
click at [0, 0] on icon at bounding box center [0, 0] width 0 height 0
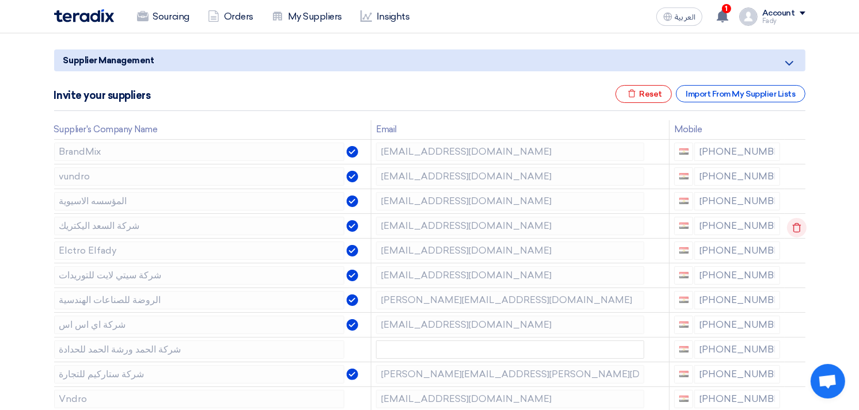
click at [795, 223] on use at bounding box center [796, 228] width 9 height 10
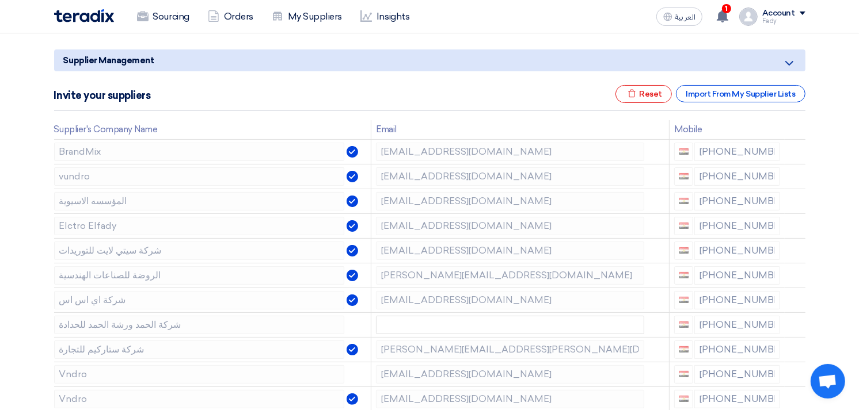
click at [0, 0] on use at bounding box center [0, 0] width 0 height 0
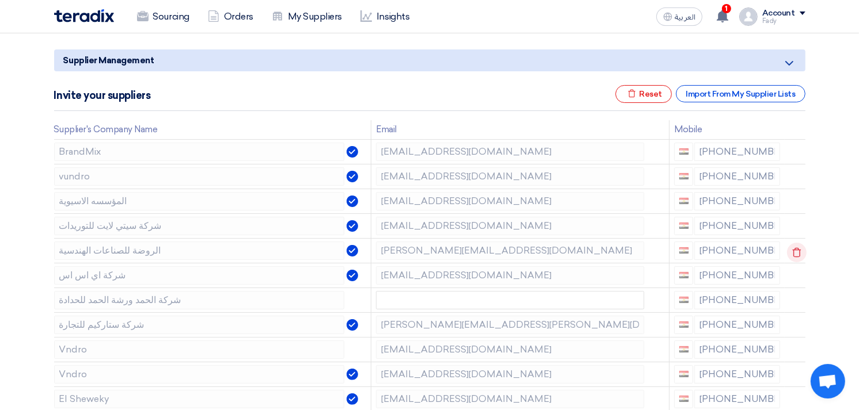
click at [794, 250] on icon at bounding box center [797, 253] width 20 height 20
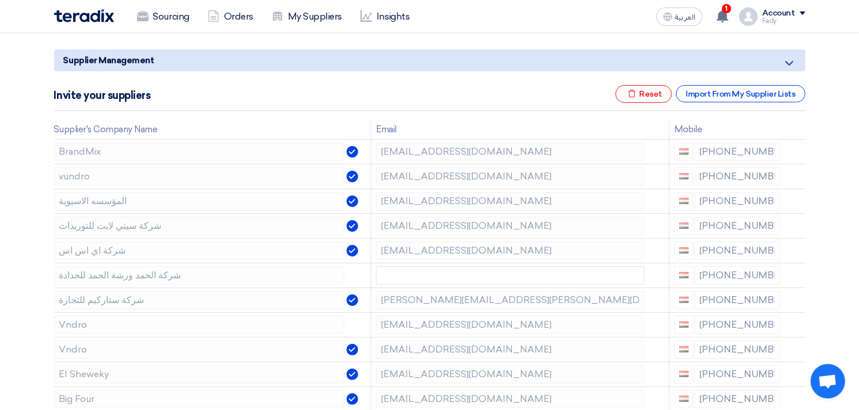
click at [0, 0] on icon at bounding box center [0, 0] width 0 height 0
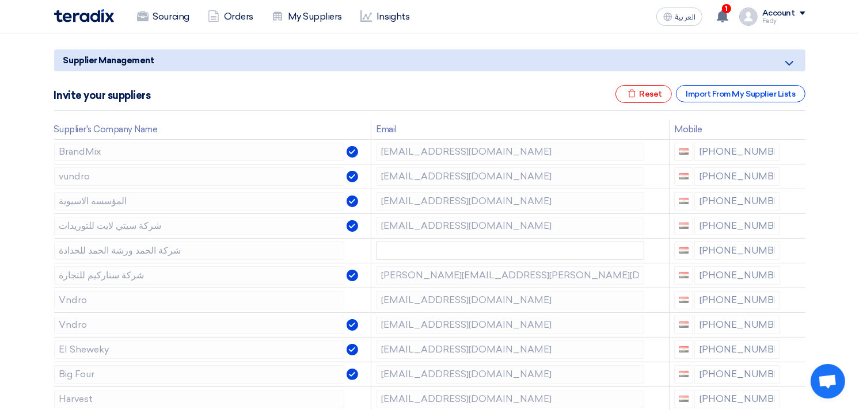
click at [0, 0] on icon at bounding box center [0, 0] width 0 height 0
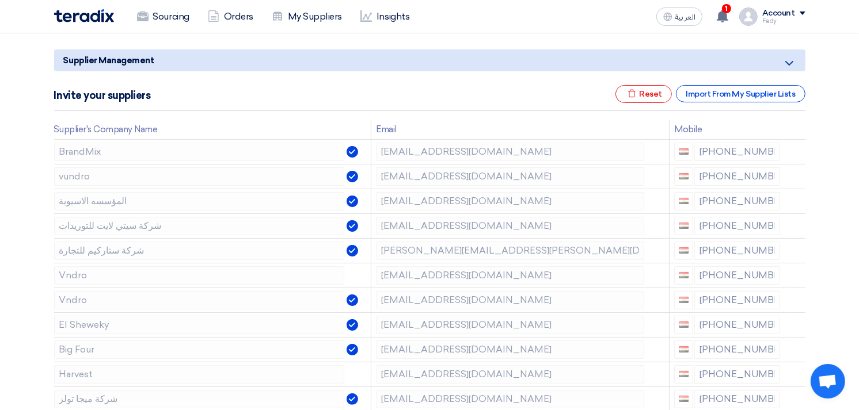
click at [0, 0] on icon at bounding box center [0, 0] width 0 height 0
click at [793, 272] on icon at bounding box center [797, 278] width 20 height 20
click at [793, 296] on icon at bounding box center [797, 302] width 20 height 20
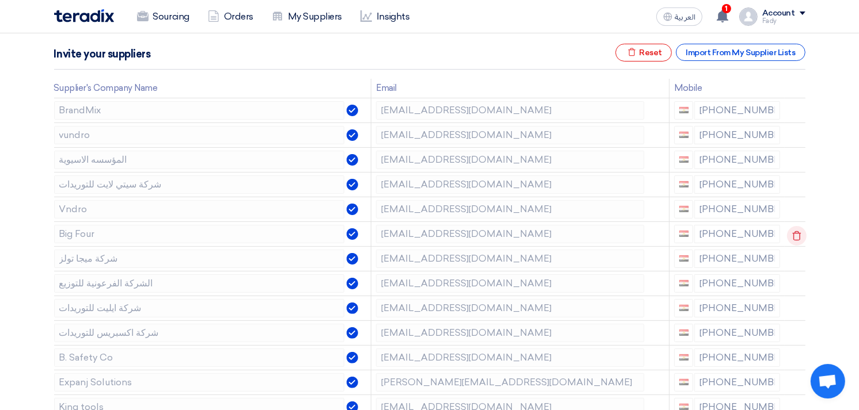
scroll to position [192, 0]
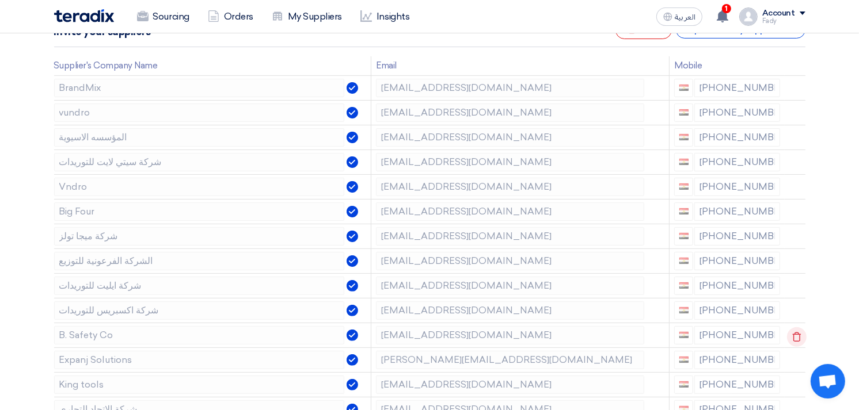
click at [790, 336] on icon at bounding box center [797, 337] width 20 height 20
click at [797, 337] on icon at bounding box center [797, 337] width 20 height 20
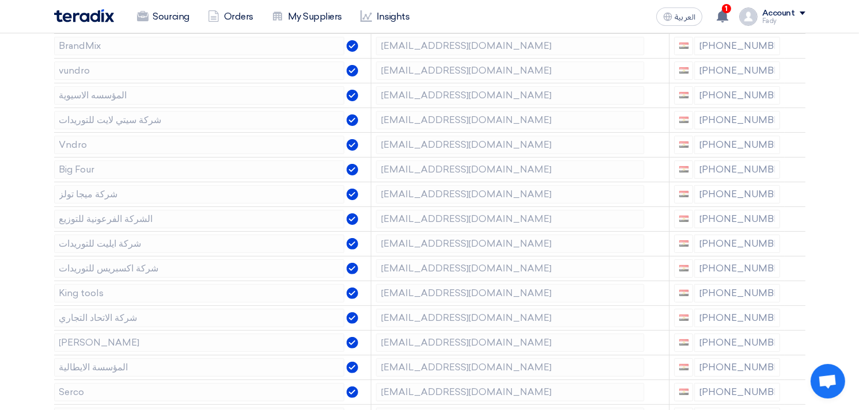
scroll to position [256, 0]
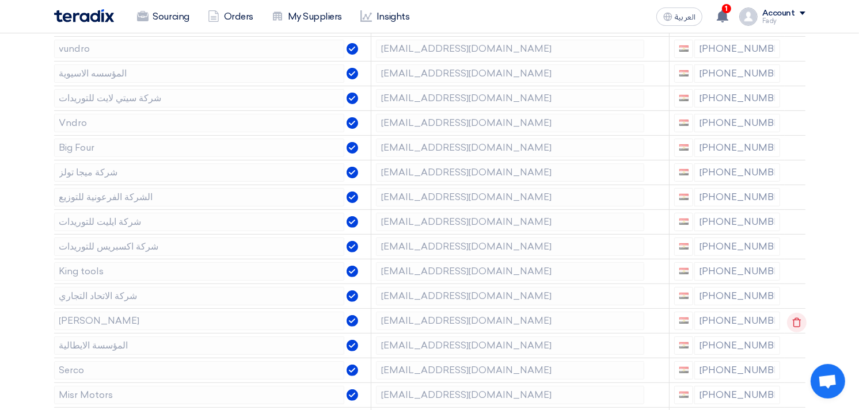
click at [798, 325] on use at bounding box center [796, 323] width 9 height 10
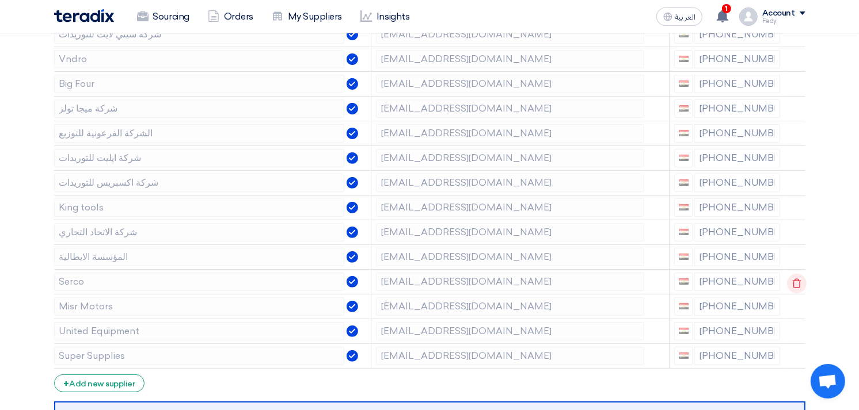
click at [794, 280] on use at bounding box center [796, 284] width 9 height 10
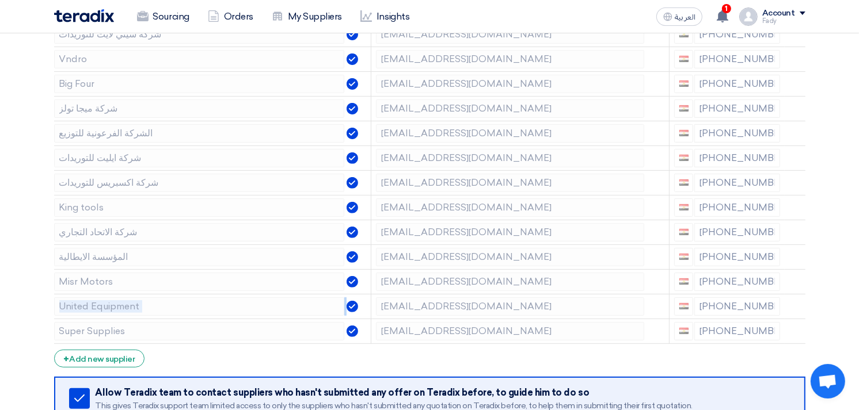
click at [0, 0] on use at bounding box center [0, 0] width 0 height 0
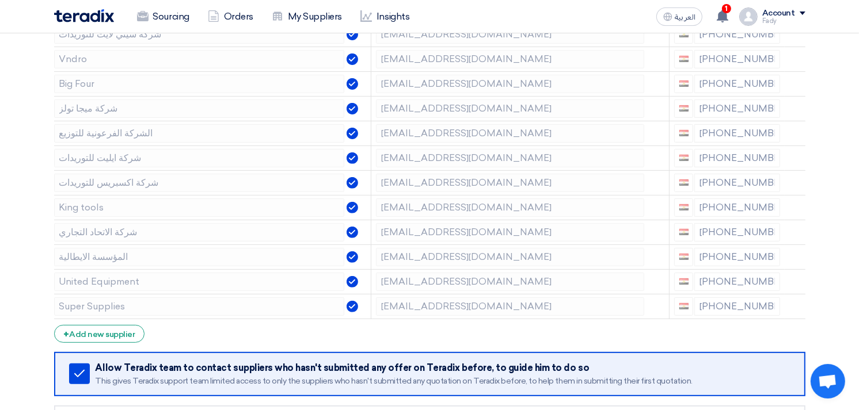
drag, startPoint x: 794, startPoint y: 280, endPoint x: 839, endPoint y: 272, distance: 45.0
click at [839, 272] on section "Supplier Management Minimize/Maximize Category Invite your suppliers Excel file…" at bounding box center [429, 169] width 859 height 678
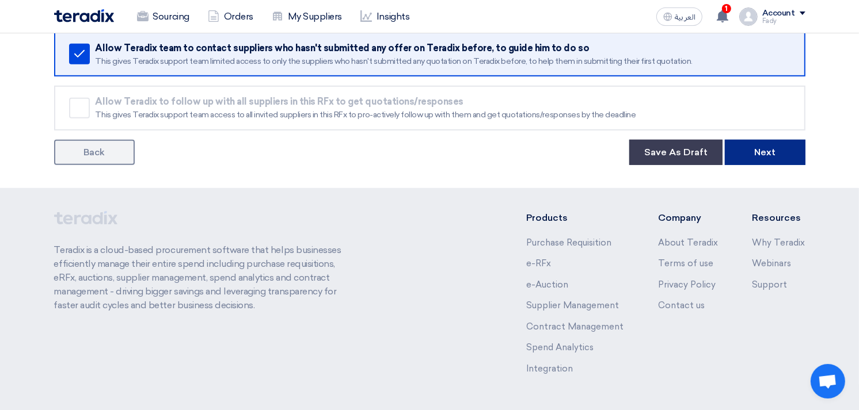
click at [775, 156] on button "Next" at bounding box center [765, 152] width 81 height 25
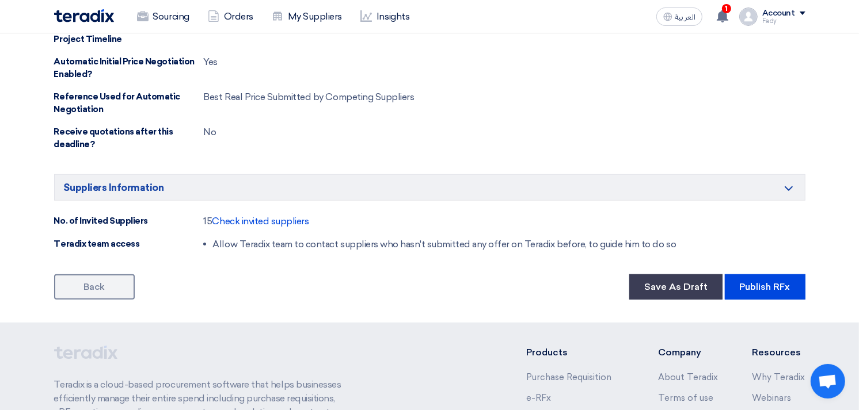
scroll to position [895, 0]
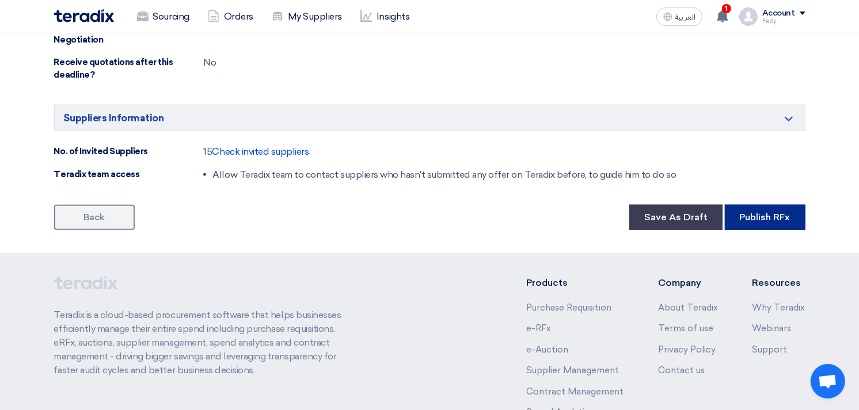
click at [761, 220] on button "Publish RFx" at bounding box center [765, 217] width 81 height 25
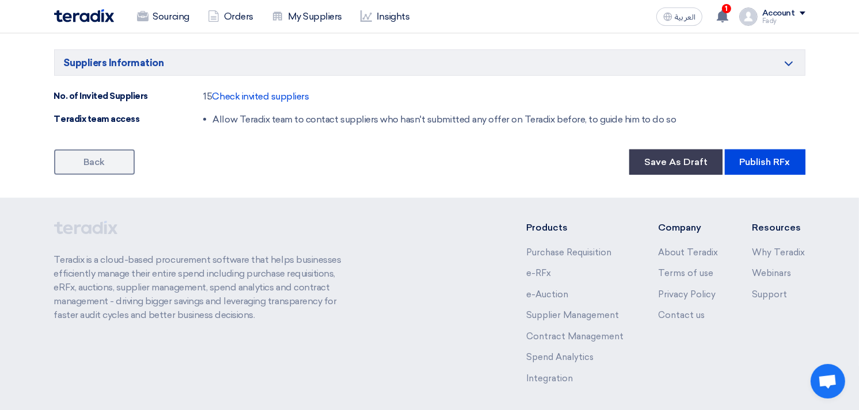
scroll to position [959, 0]
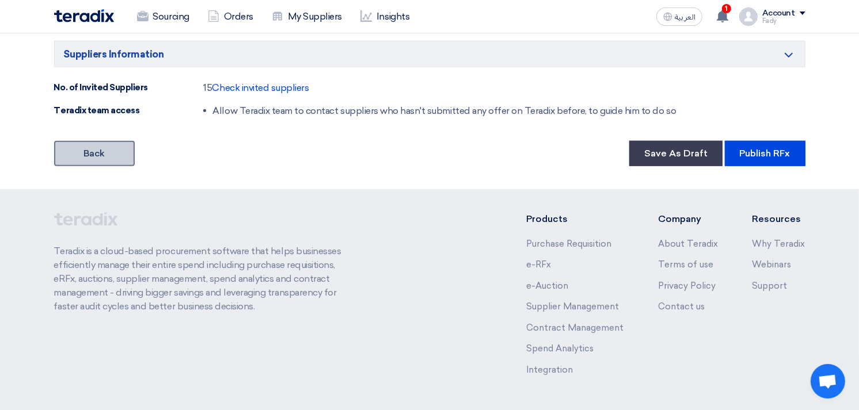
click at [108, 157] on link "Back" at bounding box center [94, 153] width 81 height 25
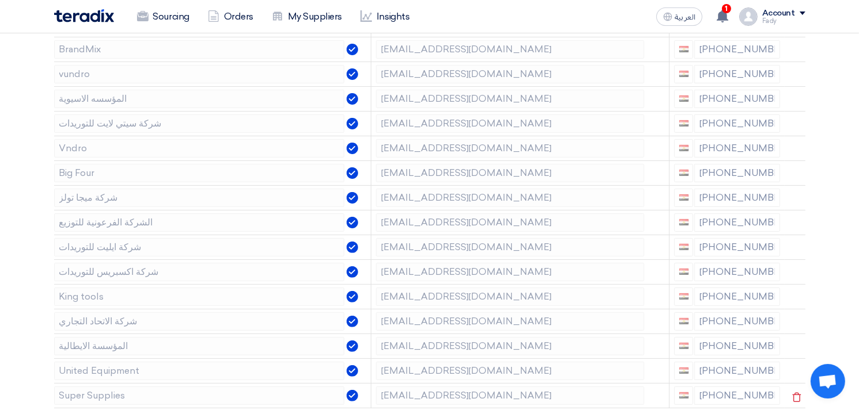
scroll to position [192, 0]
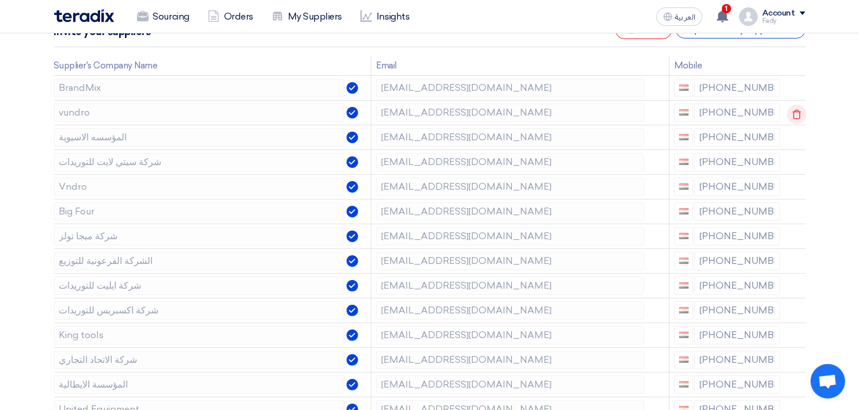
click at [798, 105] on icon at bounding box center [797, 115] width 20 height 20
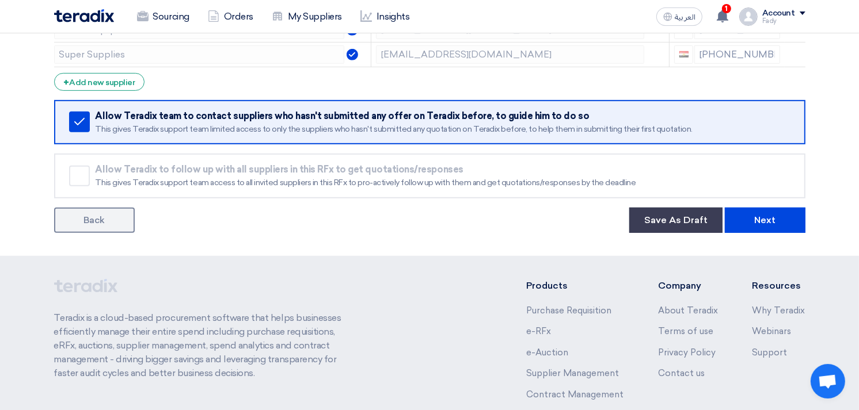
scroll to position [649, 0]
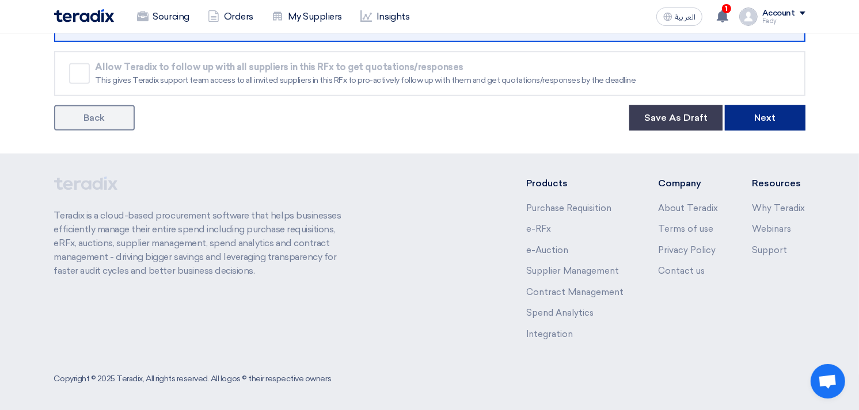
click at [796, 111] on button "Next" at bounding box center [765, 117] width 81 height 25
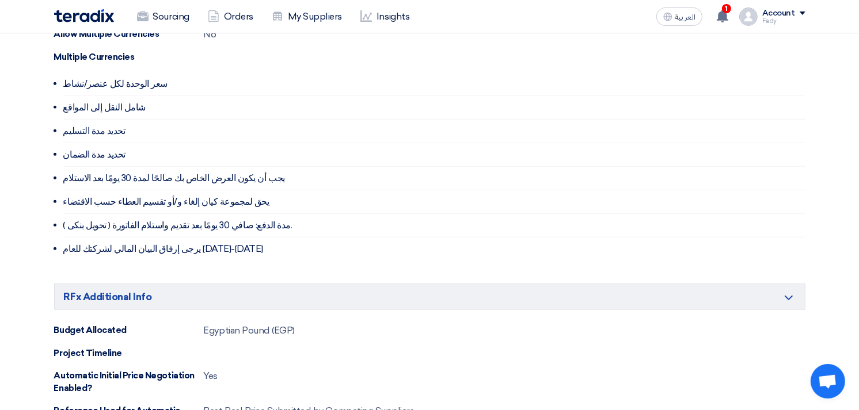
scroll to position [999, 0]
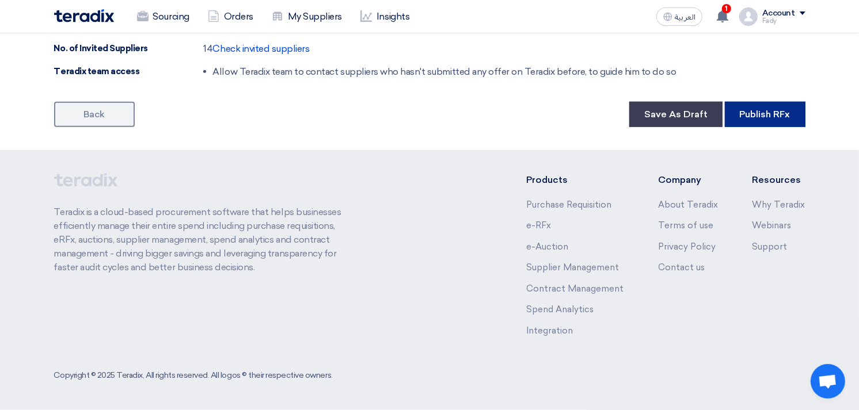
click at [763, 112] on button "Publish RFx" at bounding box center [765, 114] width 81 height 25
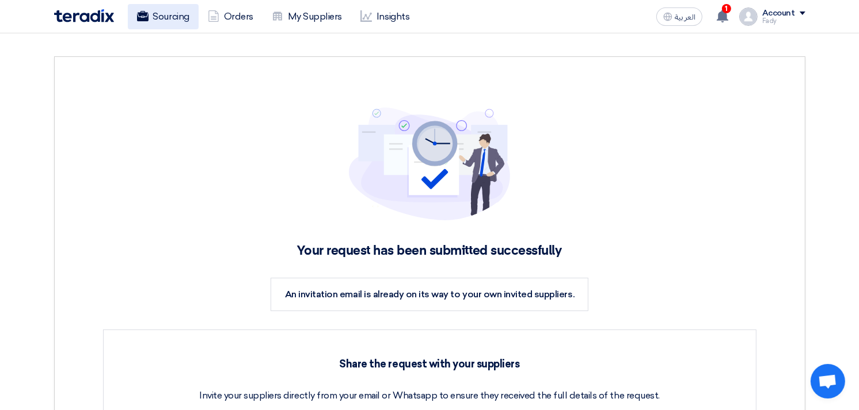
click at [154, 17] on link "Sourcing" at bounding box center [163, 16] width 71 height 25
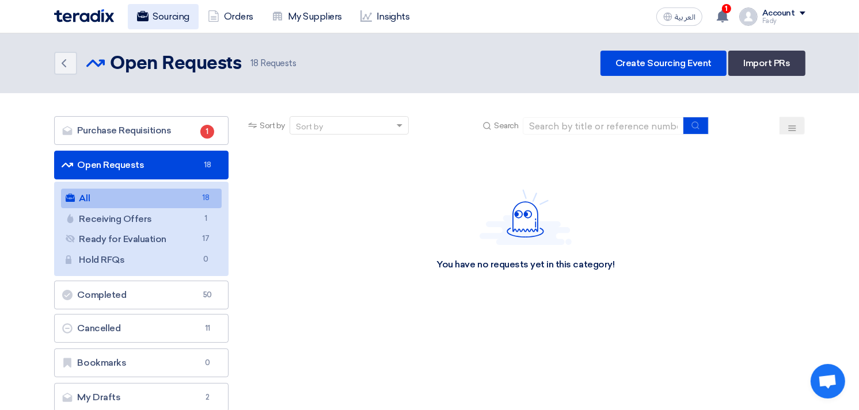
click at [163, 15] on link "Sourcing" at bounding box center [163, 16] width 71 height 25
click at [135, 196] on link "All All 18" at bounding box center [141, 199] width 161 height 20
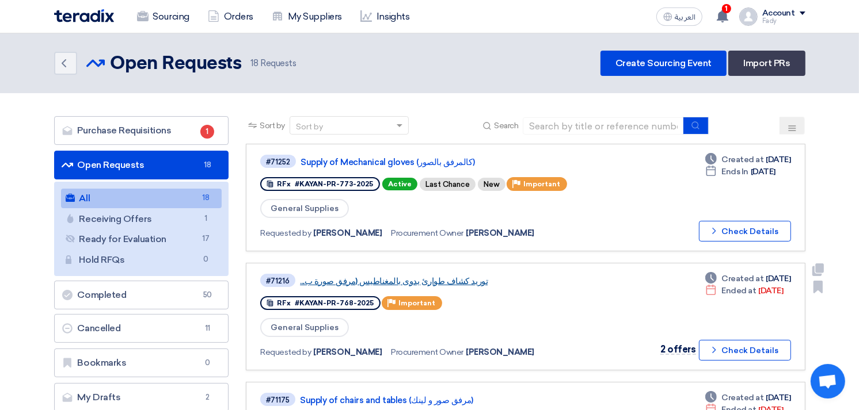
click at [388, 277] on link "توريد كشاف طوارئ يدوى بالمغناطيس (مرفق صورة ب..." at bounding box center [444, 281] width 288 height 10
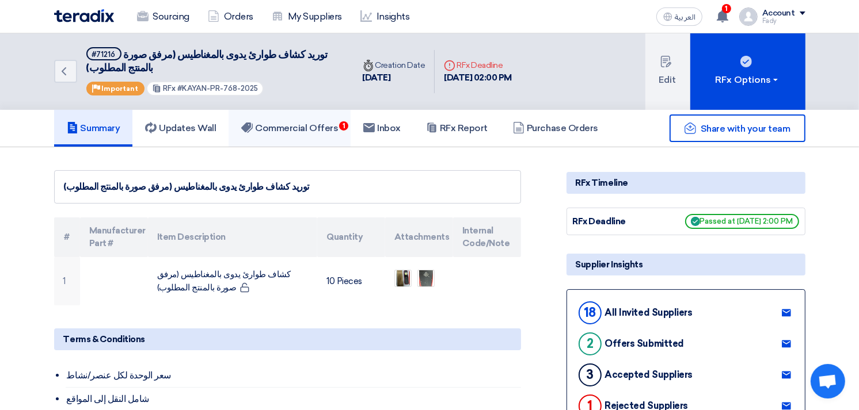
click at [342, 135] on link "Commercial Offers 1" at bounding box center [289, 128] width 122 height 37
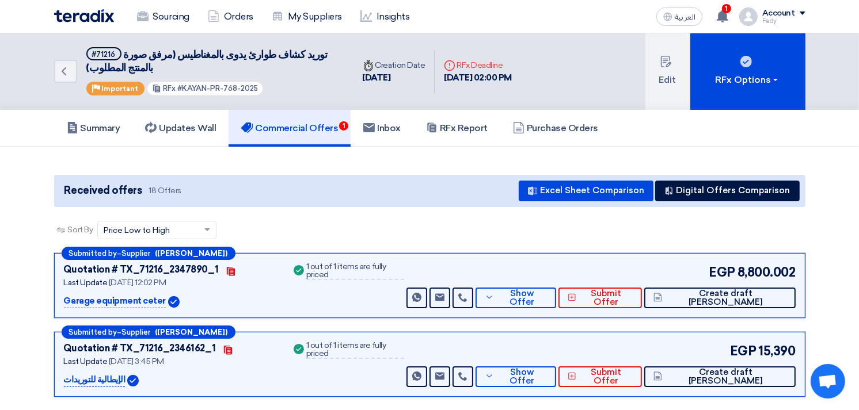
scroll to position [64, 0]
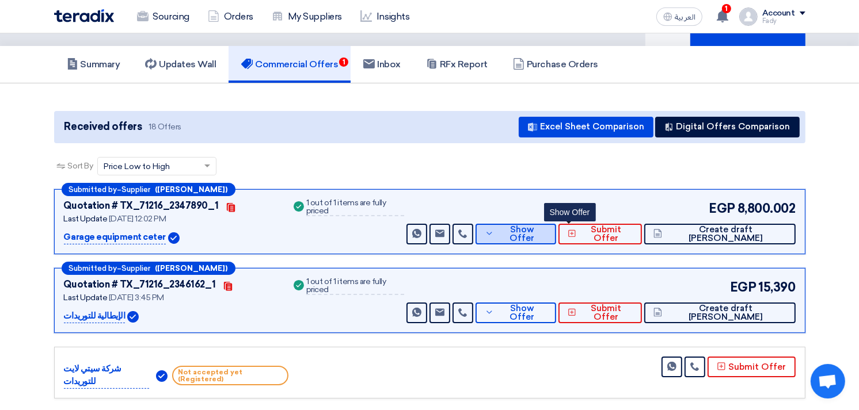
click at [547, 227] on span "Show Offer" at bounding box center [522, 234] width 50 height 17
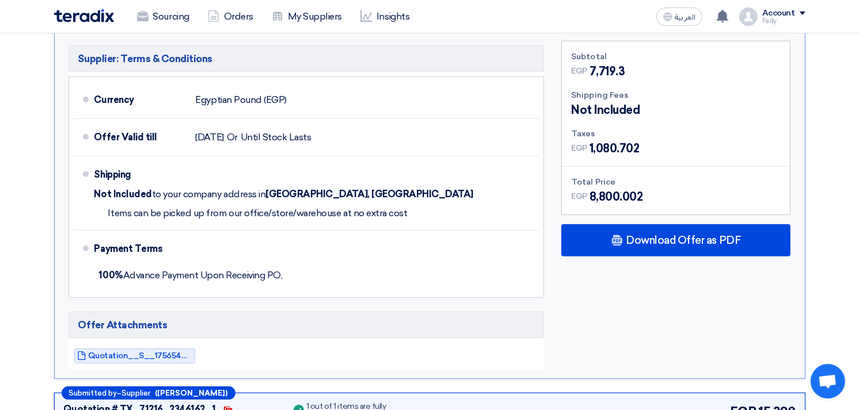
scroll to position [447, 0]
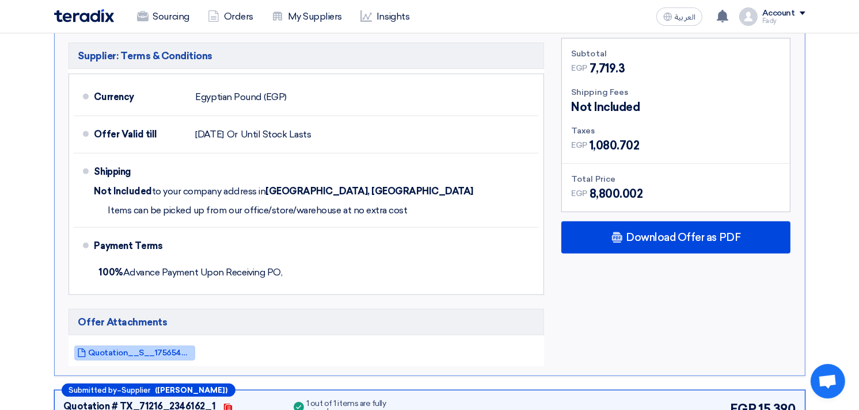
click at [133, 349] on span "Quotation__S__1756544421109.pdf" at bounding box center [141, 353] width 104 height 9
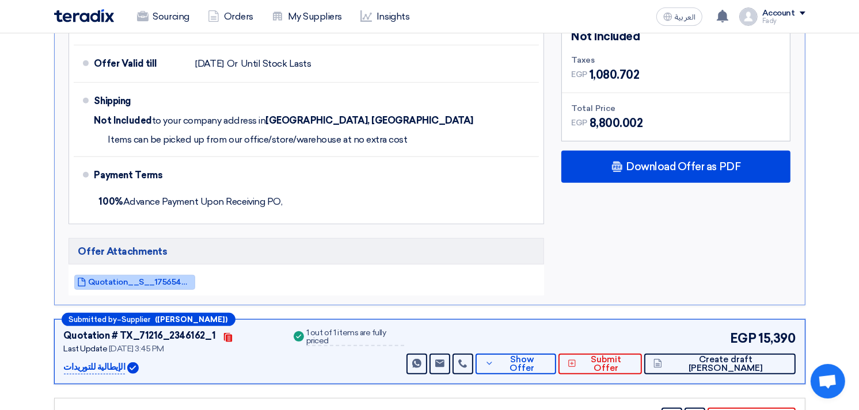
scroll to position [639, 0]
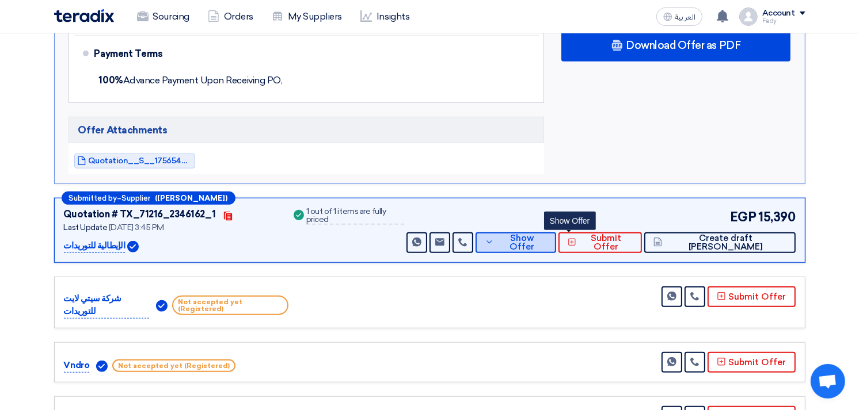
click at [547, 234] on span "Show Offer" at bounding box center [522, 242] width 50 height 17
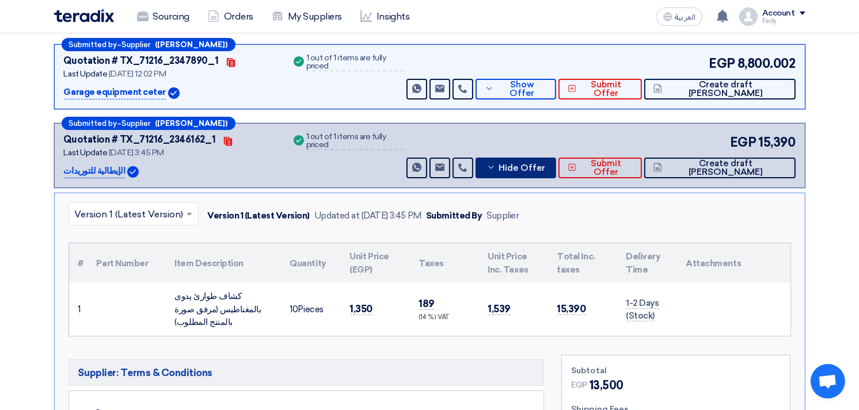
scroll to position [192, 0]
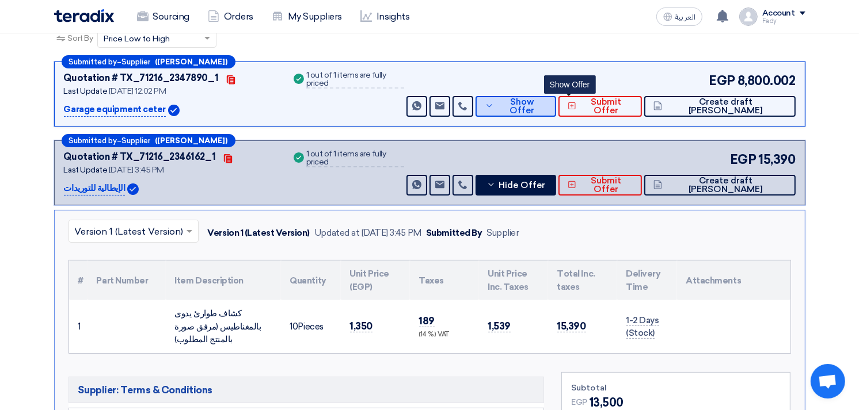
click at [547, 102] on span "Show Offer" at bounding box center [522, 106] width 50 height 17
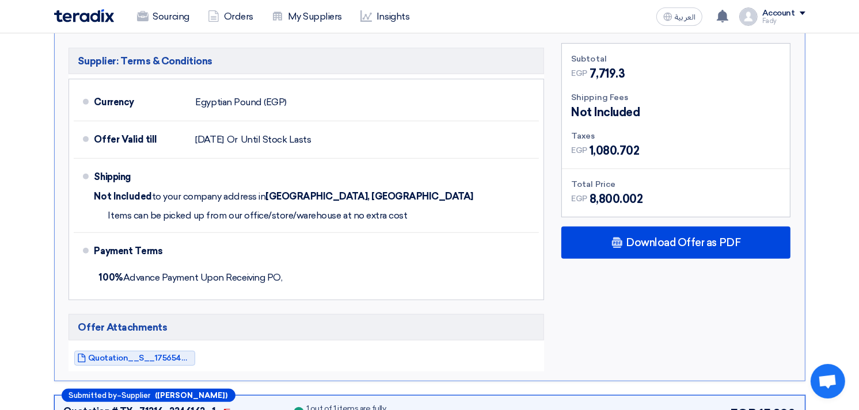
scroll to position [447, 0]
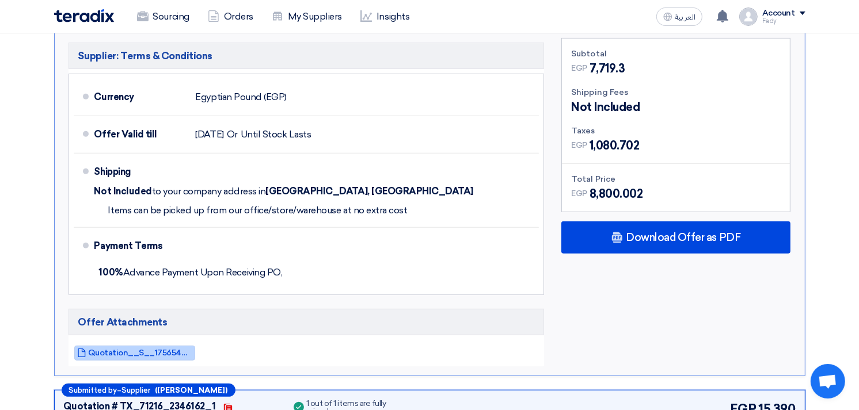
click at [157, 349] on span "Quotation__S__1756544421109.pdf" at bounding box center [141, 353] width 104 height 9
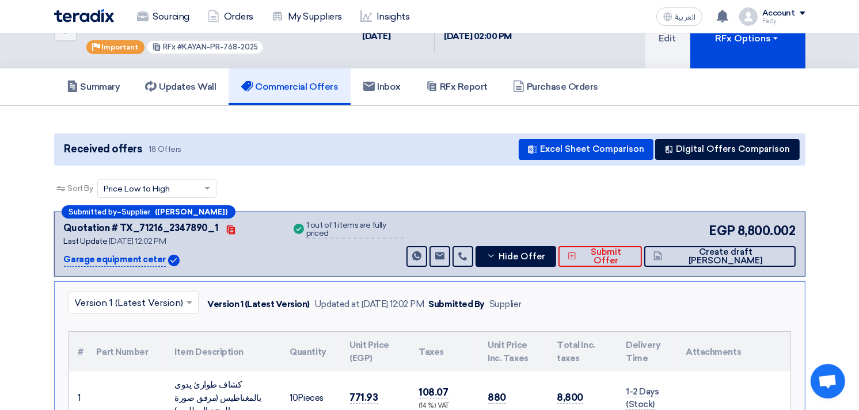
scroll to position [64, 0]
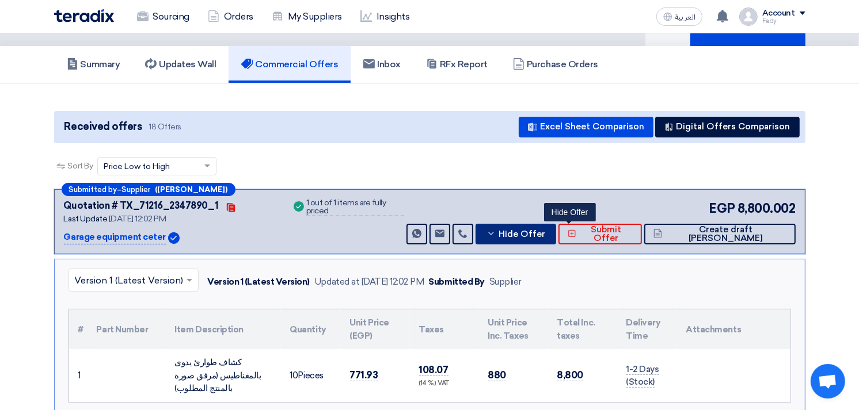
click at [545, 234] on span "Hide Offer" at bounding box center [521, 234] width 47 height 9
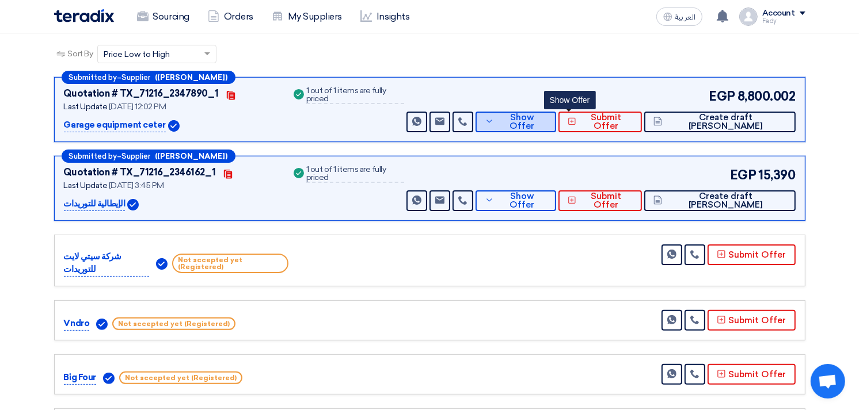
scroll to position [192, 0]
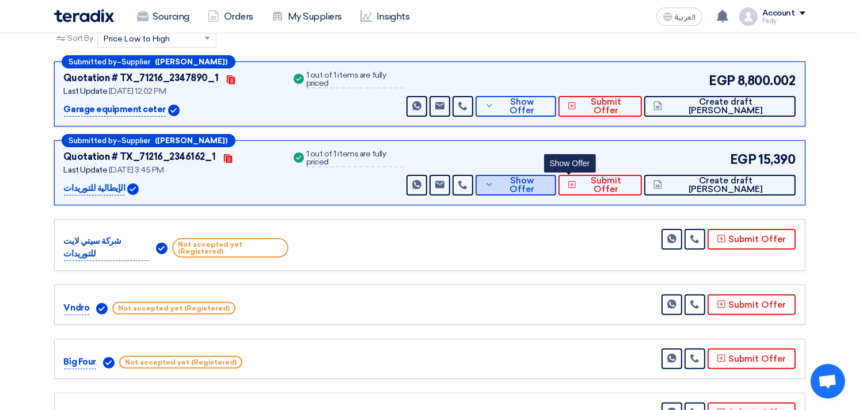
click at [547, 181] on span "Show Offer" at bounding box center [522, 185] width 50 height 17
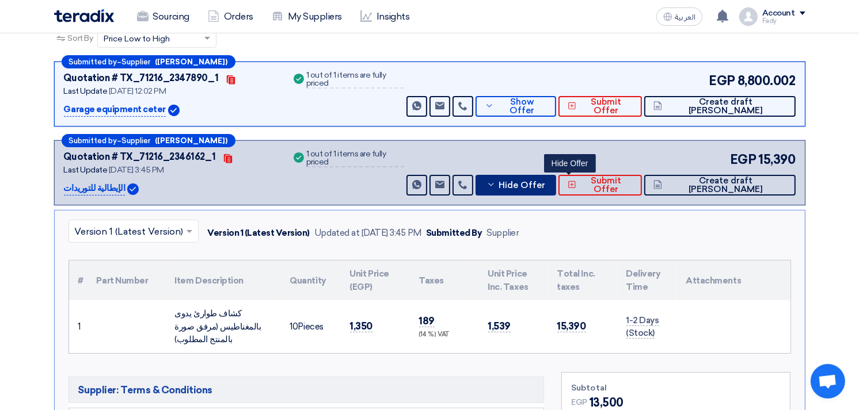
click at [556, 176] on button "Hide Offer" at bounding box center [515, 185] width 81 height 21
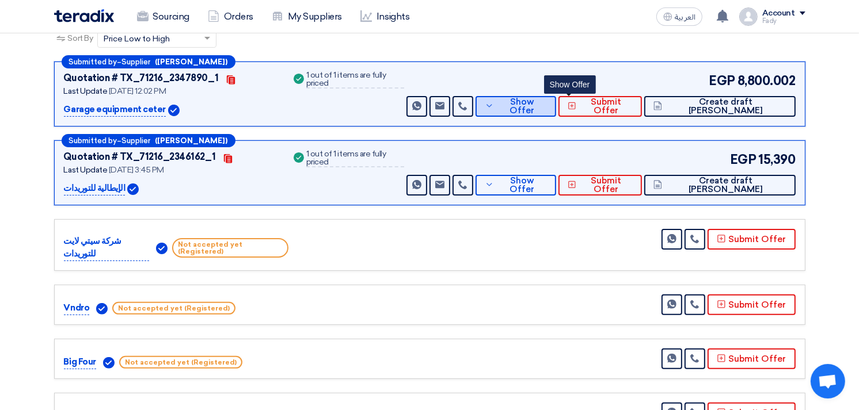
click at [547, 108] on span "Show Offer" at bounding box center [522, 106] width 50 height 17
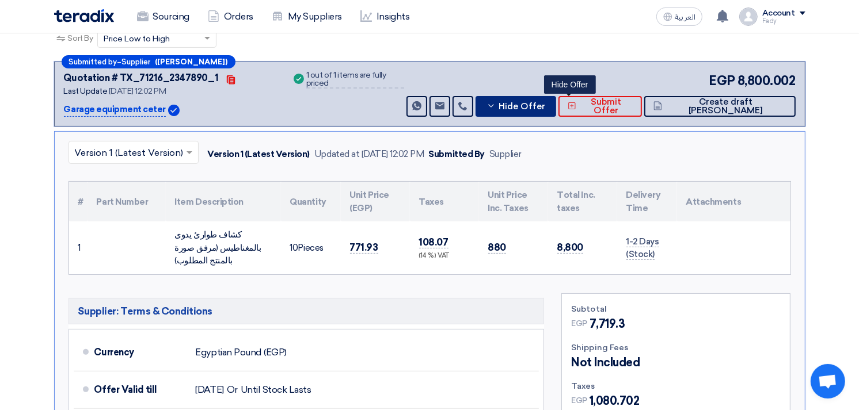
click at [545, 106] on span "Hide Offer" at bounding box center [521, 106] width 47 height 9
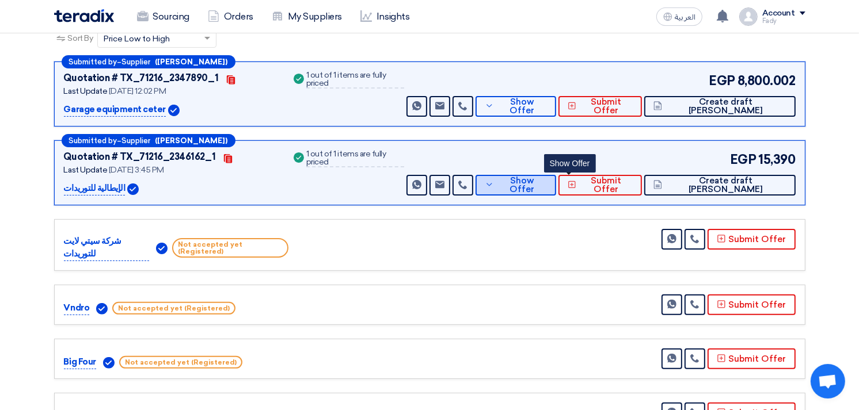
click at [556, 190] on button "Show Offer" at bounding box center [515, 185] width 81 height 21
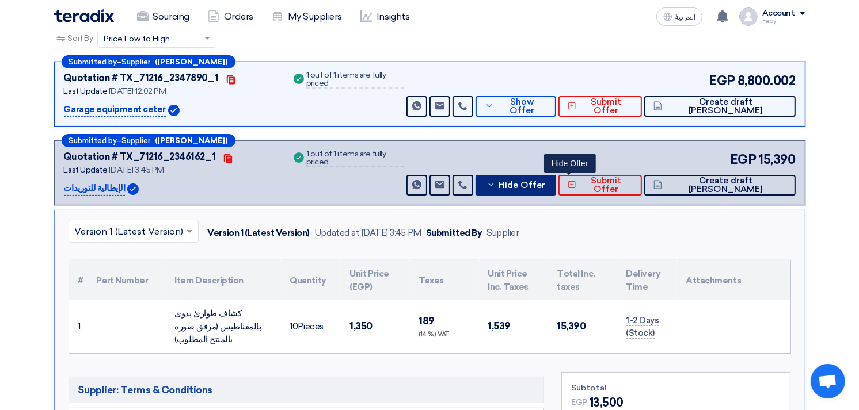
click at [545, 185] on span "Hide Offer" at bounding box center [521, 185] width 47 height 9
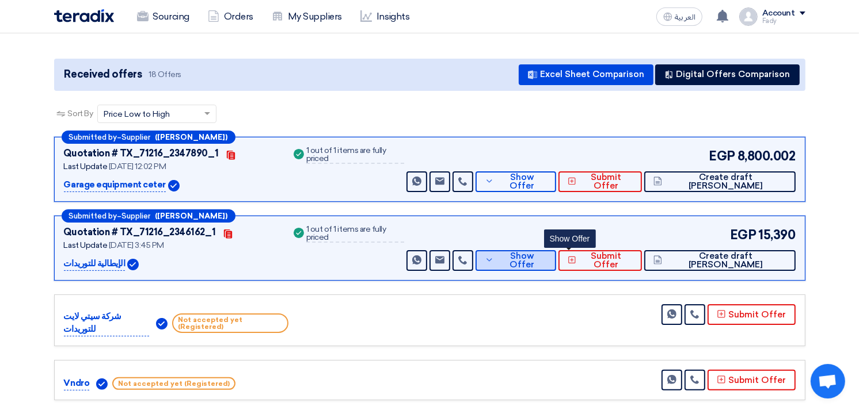
scroll to position [0, 0]
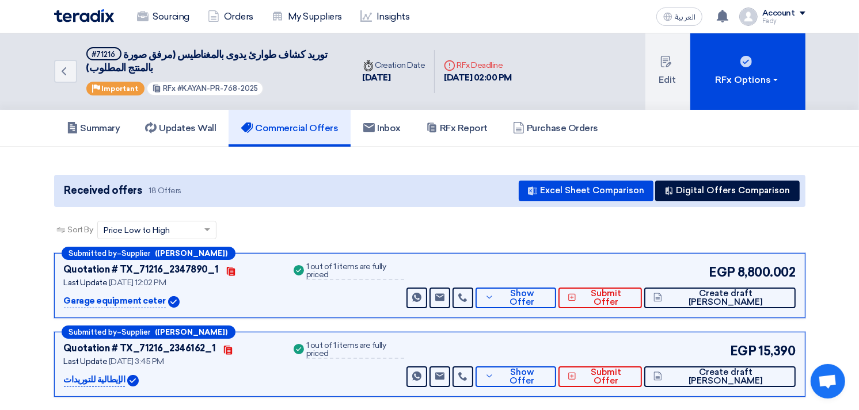
click at [439, 228] on div "Sort By Sort by × Price Low to High ×" at bounding box center [429, 237] width 751 height 32
click at [547, 298] on span "Show Offer" at bounding box center [522, 298] width 50 height 17
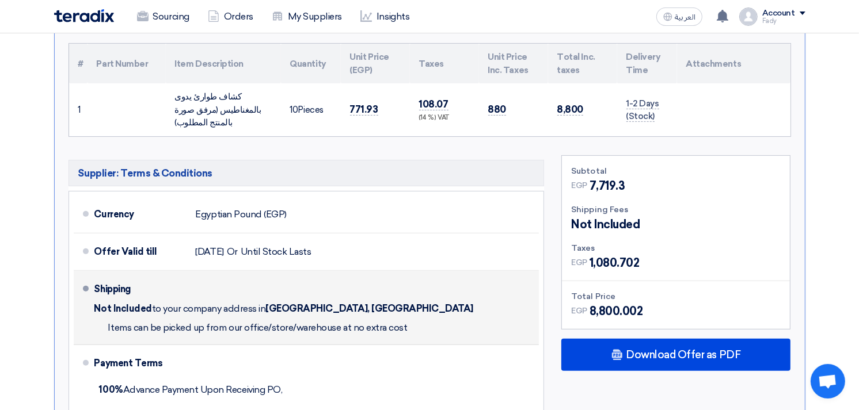
scroll to position [447, 0]
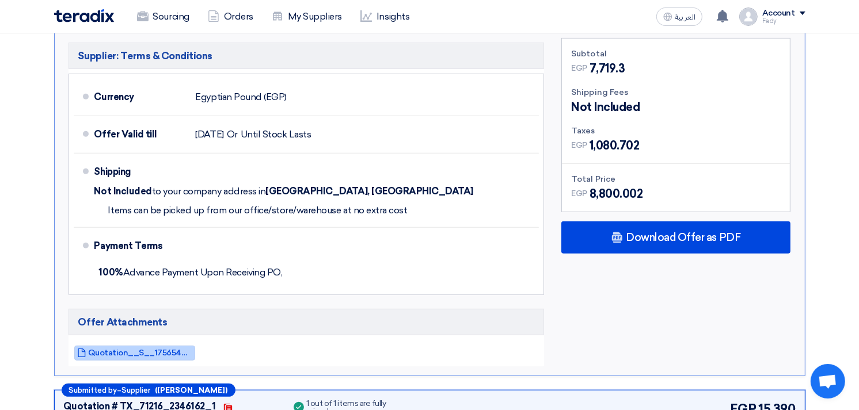
click at [153, 349] on span "Quotation__S__1756544421109.pdf" at bounding box center [141, 353] width 104 height 9
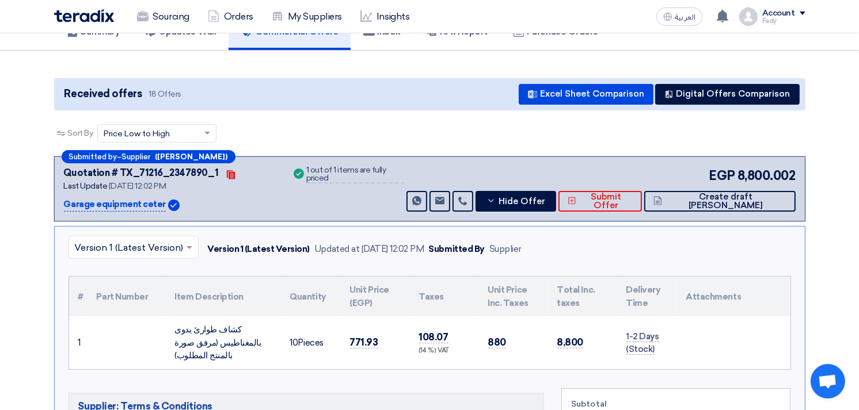
scroll to position [0, 0]
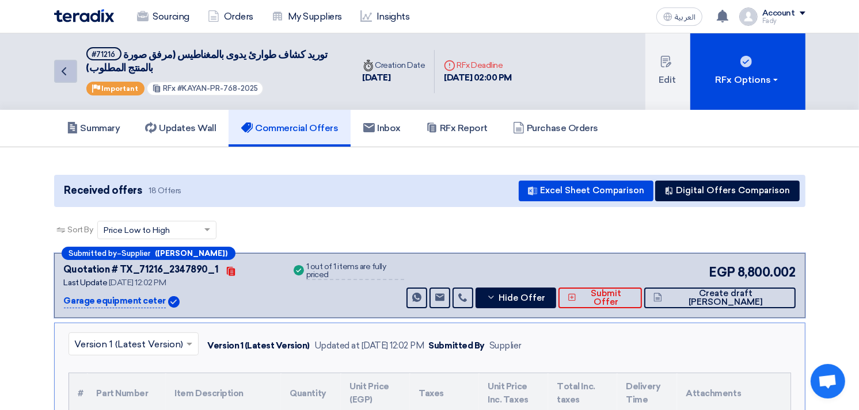
click at [64, 70] on icon "Back" at bounding box center [64, 71] width 14 height 14
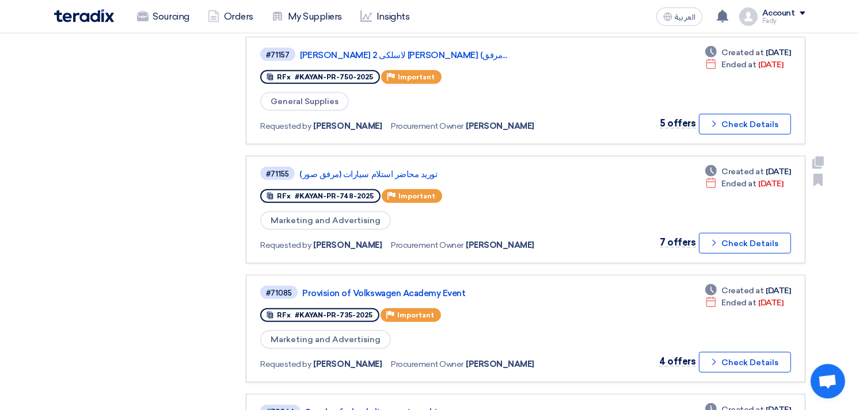
scroll to position [703, 0]
click at [389, 169] on link "توريد محاضر استلام سيارات (مرفق صور)" at bounding box center [443, 174] width 288 height 10
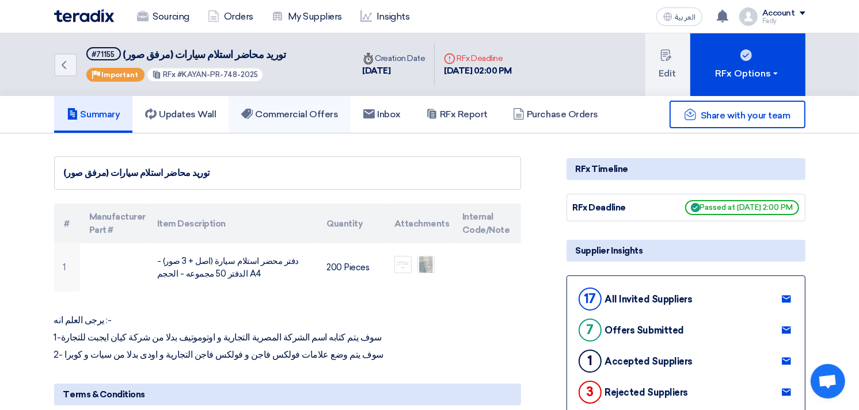
click at [331, 113] on h5 "Commercial Offers" at bounding box center [289, 115] width 97 height 12
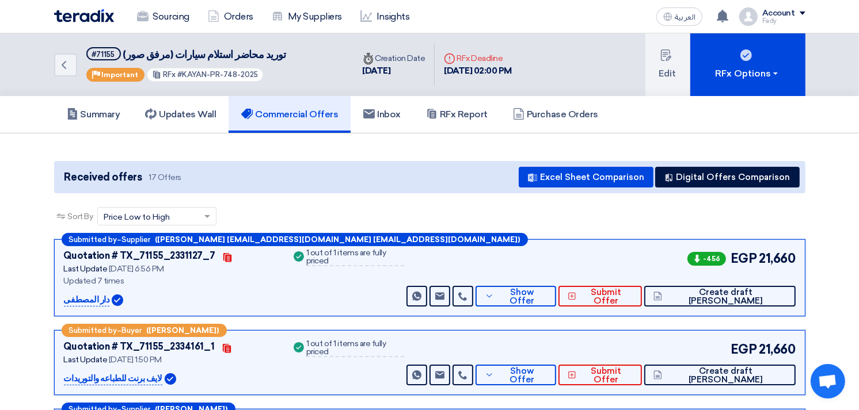
click at [565, 227] on div "Sort By Sort by × Price Low to High ×" at bounding box center [429, 223] width 751 height 32
